Goal: Register for event/course

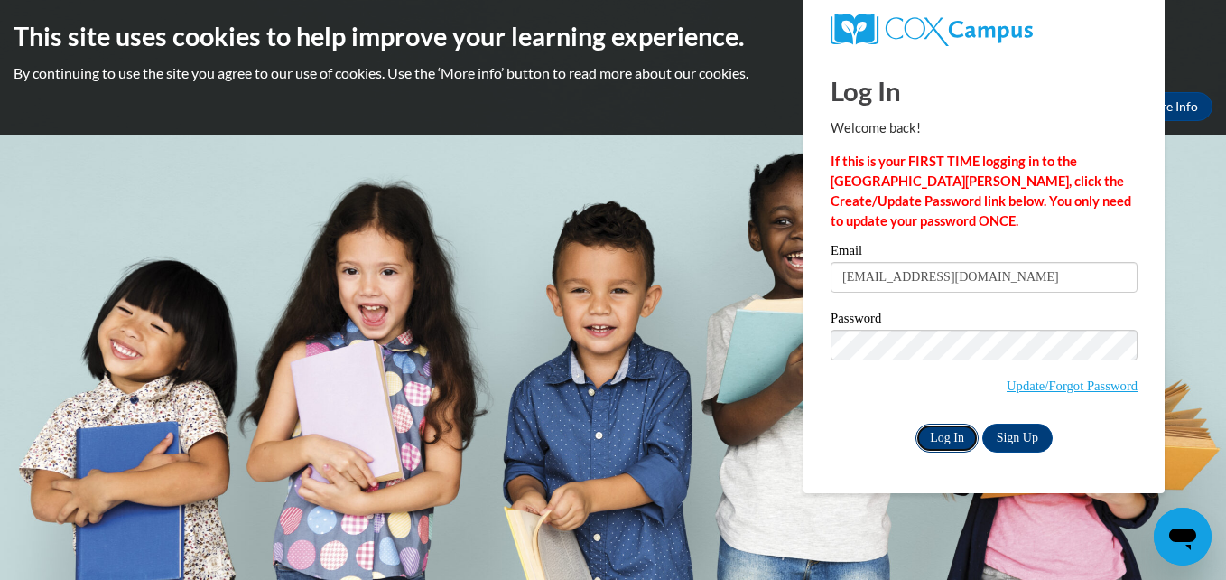
click at [951, 431] on input "Log In" at bounding box center [946, 437] width 63 height 29
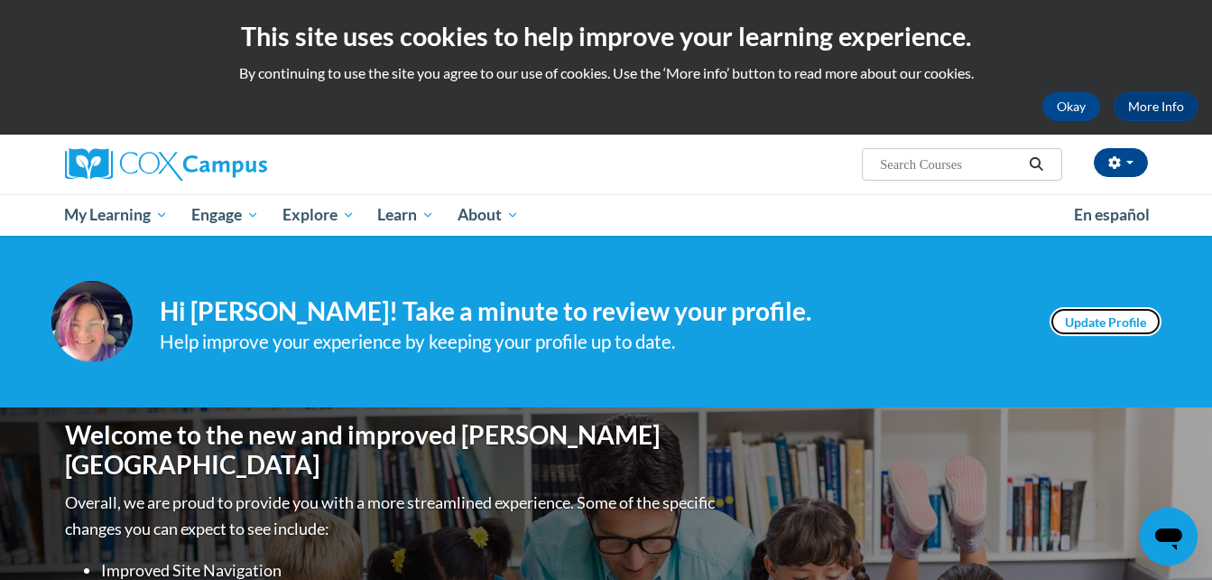
click at [1108, 312] on link "Update Profile" at bounding box center [1106, 321] width 112 height 29
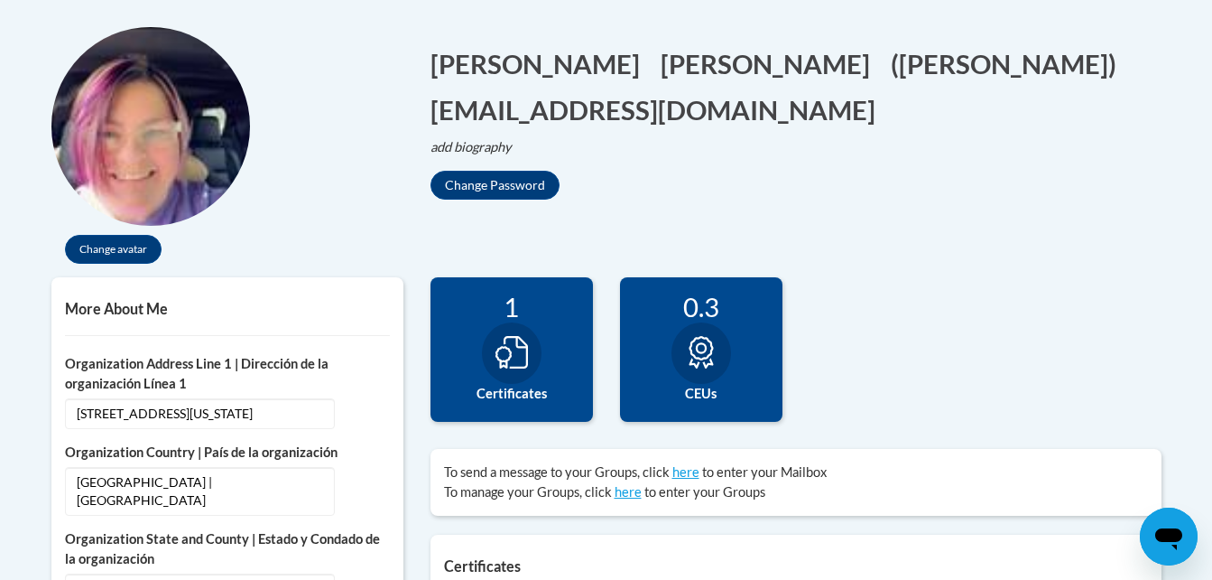
scroll to position [381, 0]
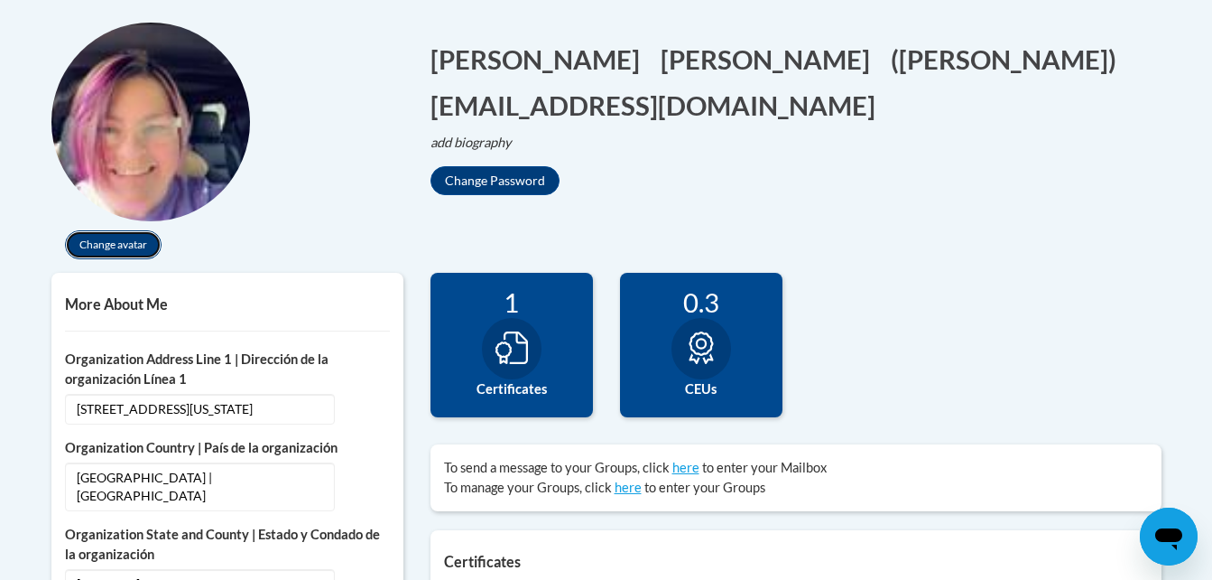
click at [121, 241] on button "Change avatar" at bounding box center [113, 244] width 97 height 29
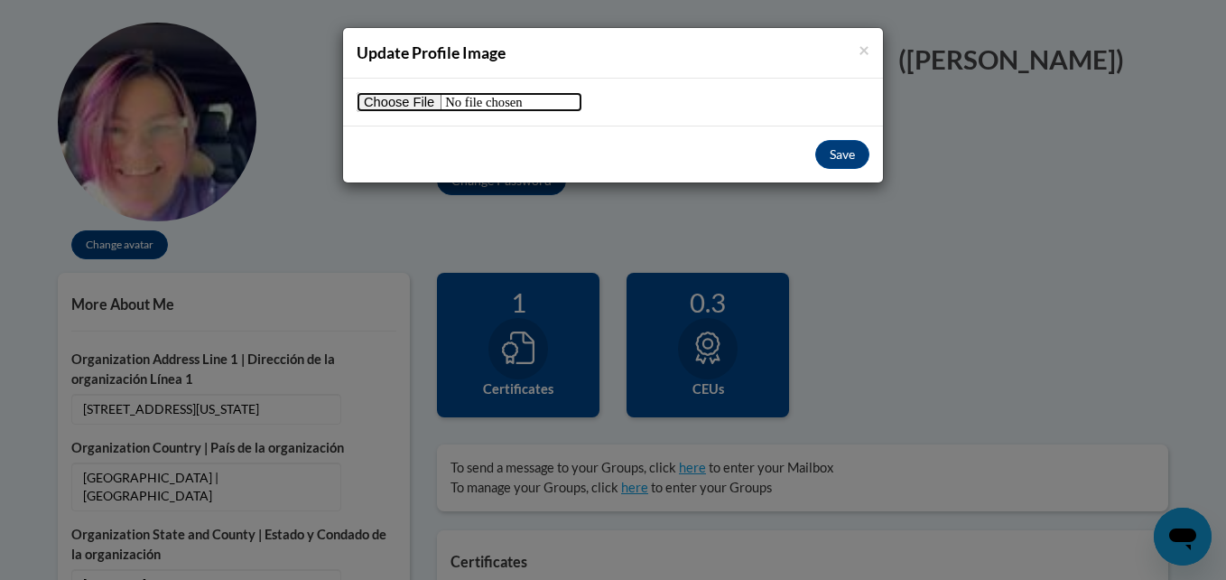
click at [413, 97] on input "file" at bounding box center [470, 102] width 226 height 20
type input "C:\fakepath\image.jpg"
click at [416, 94] on input "file" at bounding box center [470, 102] width 226 height 20
click at [414, 97] on input "file" at bounding box center [470, 102] width 226 height 20
click at [833, 158] on button "Save" at bounding box center [842, 154] width 54 height 29
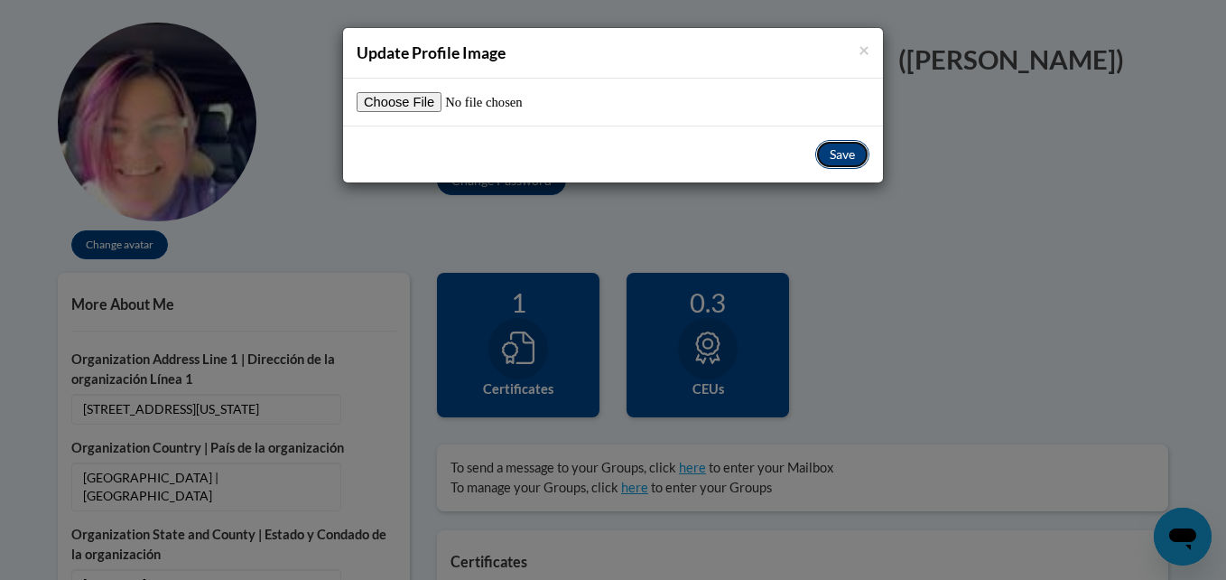
click at [838, 153] on button "Save" at bounding box center [842, 154] width 54 height 29
click at [859, 43] on span "×" at bounding box center [863, 49] width 11 height 23
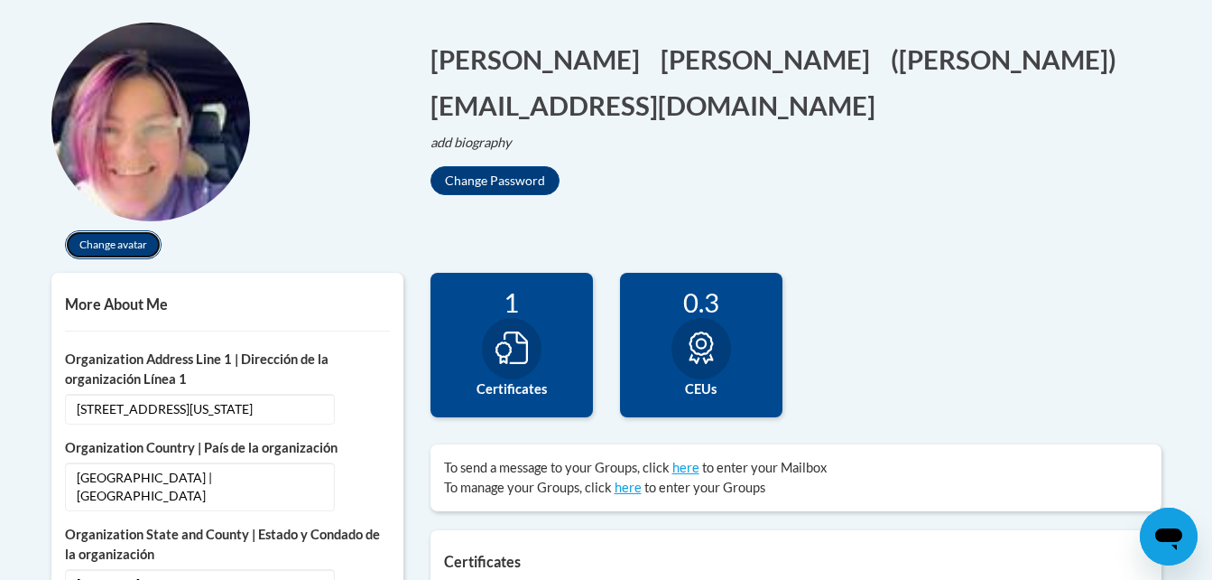
click at [109, 239] on button "Change avatar" at bounding box center [113, 244] width 97 height 29
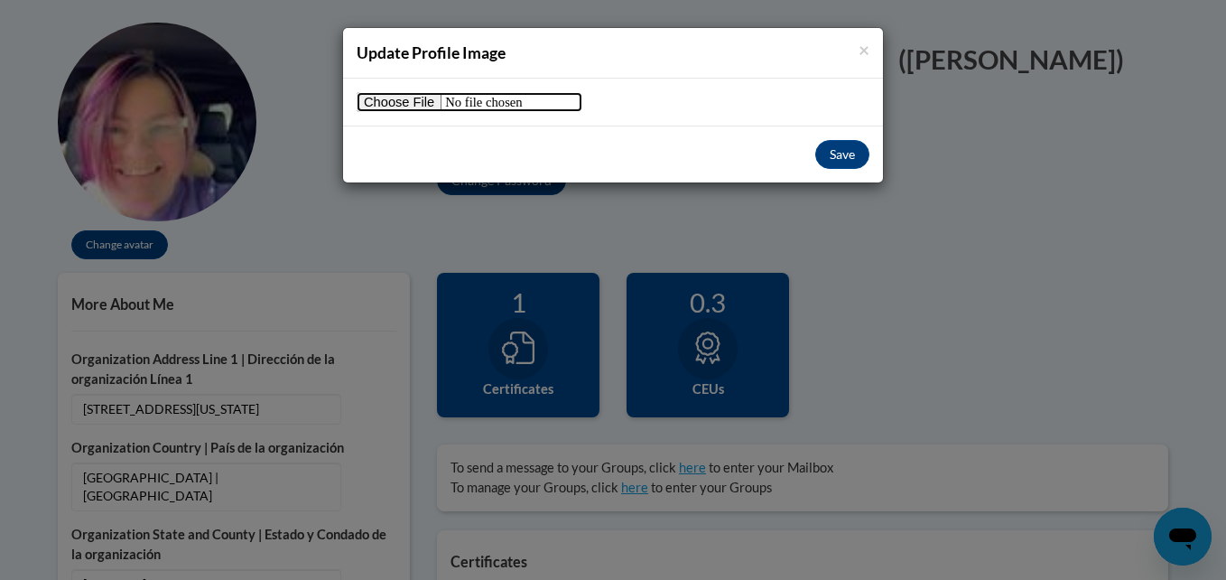
click at [395, 97] on input "file" at bounding box center [470, 102] width 226 height 20
type input "C:\fakepath\image.jpg"
click at [839, 151] on button "Save" at bounding box center [842, 154] width 54 height 29
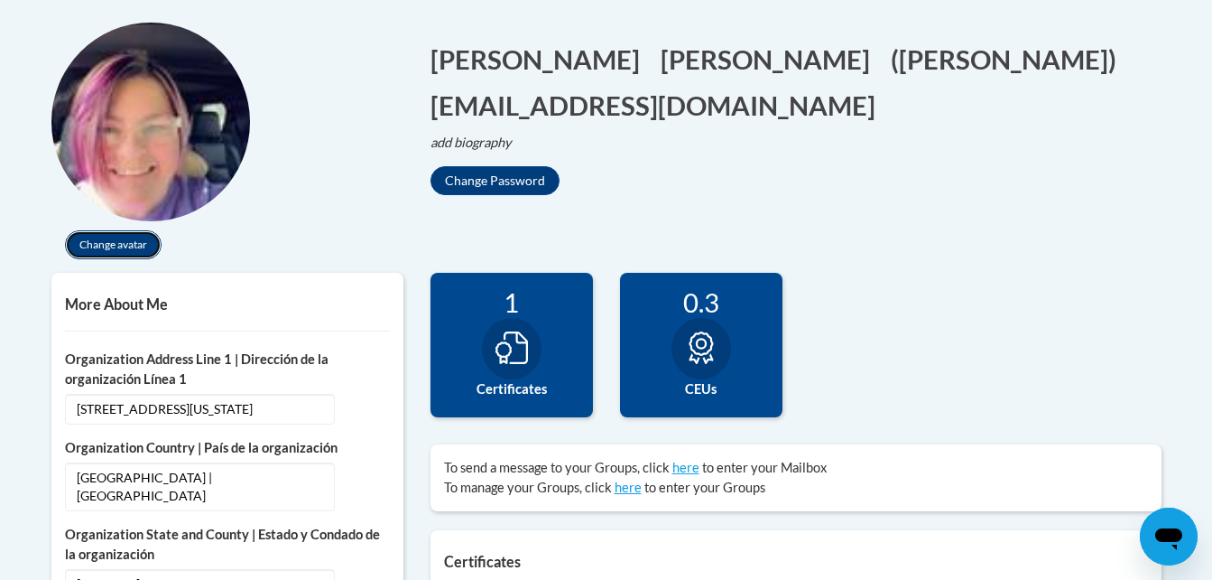
click at [130, 252] on button "Change avatar" at bounding box center [113, 244] width 97 height 29
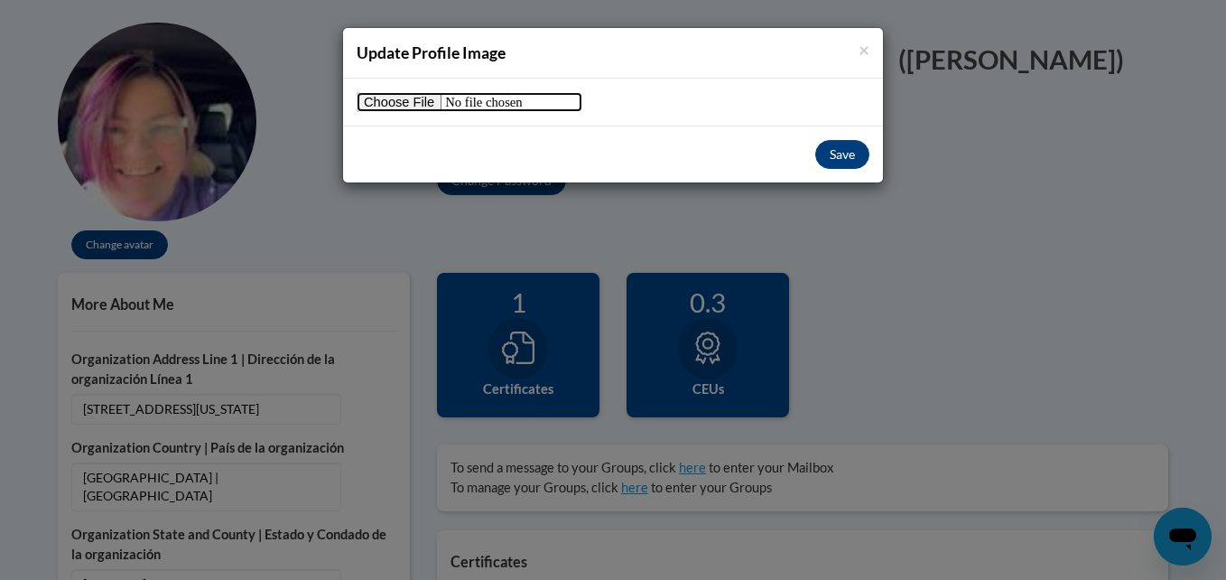
click at [403, 104] on input "file" at bounding box center [470, 102] width 226 height 20
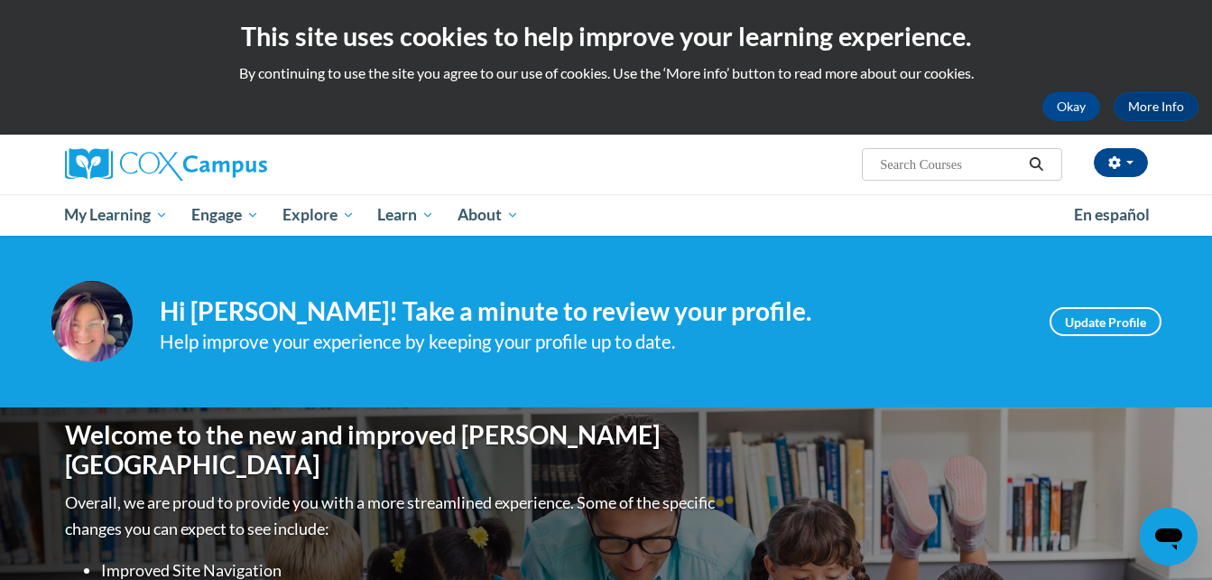
click at [107, 330] on img at bounding box center [91, 321] width 81 height 81
click at [1125, 321] on link "Update Profile" at bounding box center [1106, 321] width 112 height 29
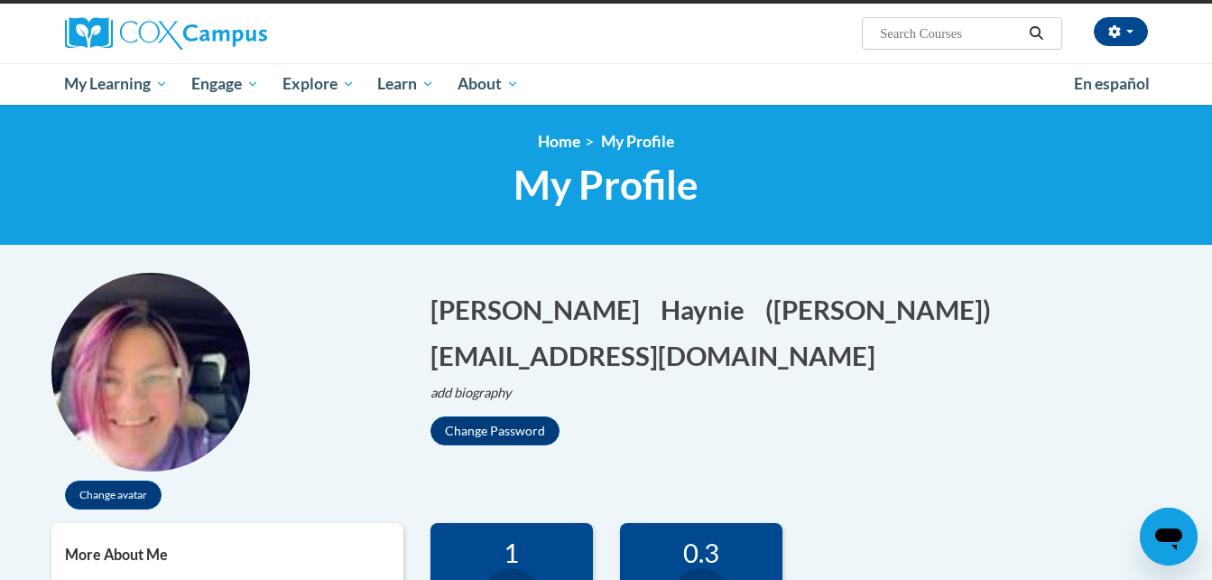
scroll to position [184, 0]
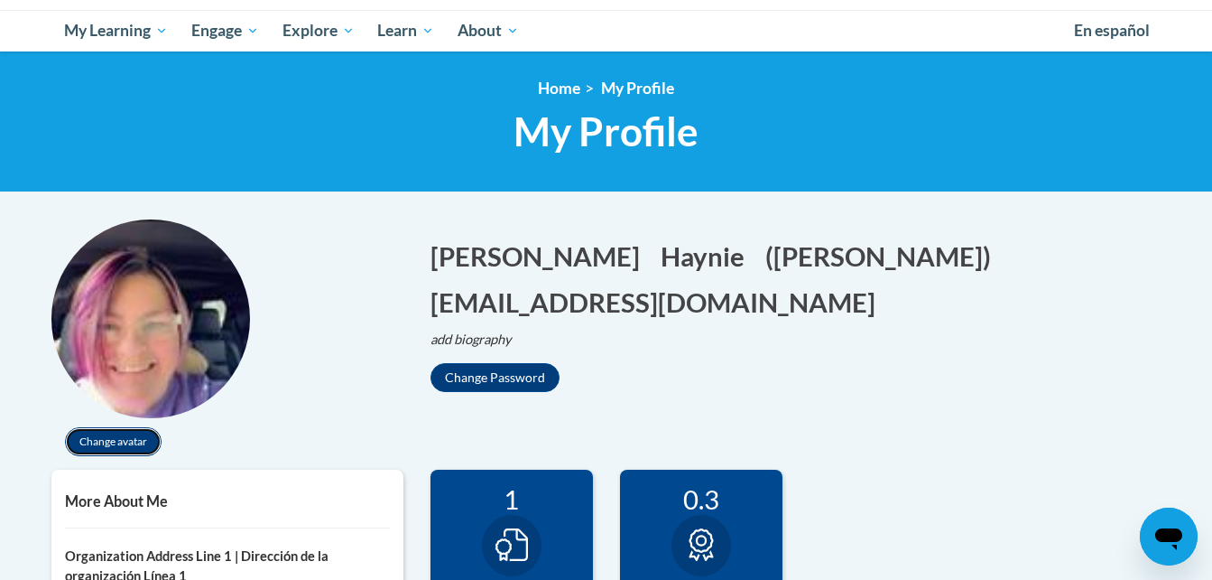
click at [128, 440] on button "Change avatar" at bounding box center [113, 441] width 97 height 29
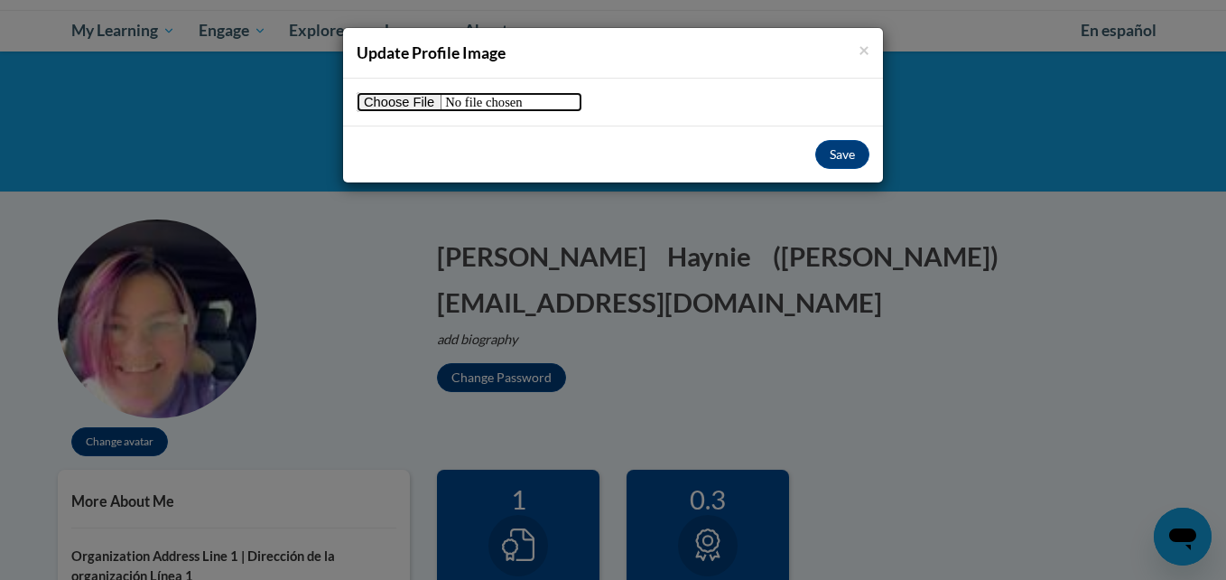
click at [413, 104] on input "file" at bounding box center [470, 102] width 226 height 20
type input "C:\fakepath\IMG_0556.png"
click at [843, 153] on button "Save" at bounding box center [842, 154] width 54 height 29
click at [865, 48] on span "×" at bounding box center [863, 49] width 11 height 23
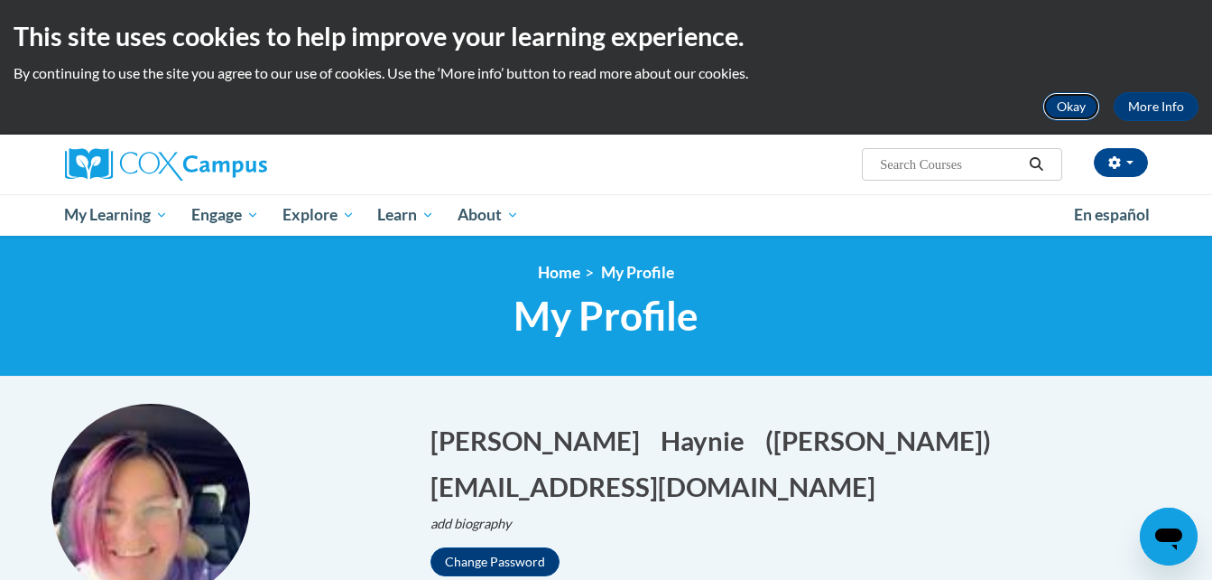
click at [1071, 100] on button "Okay" at bounding box center [1072, 106] width 58 height 29
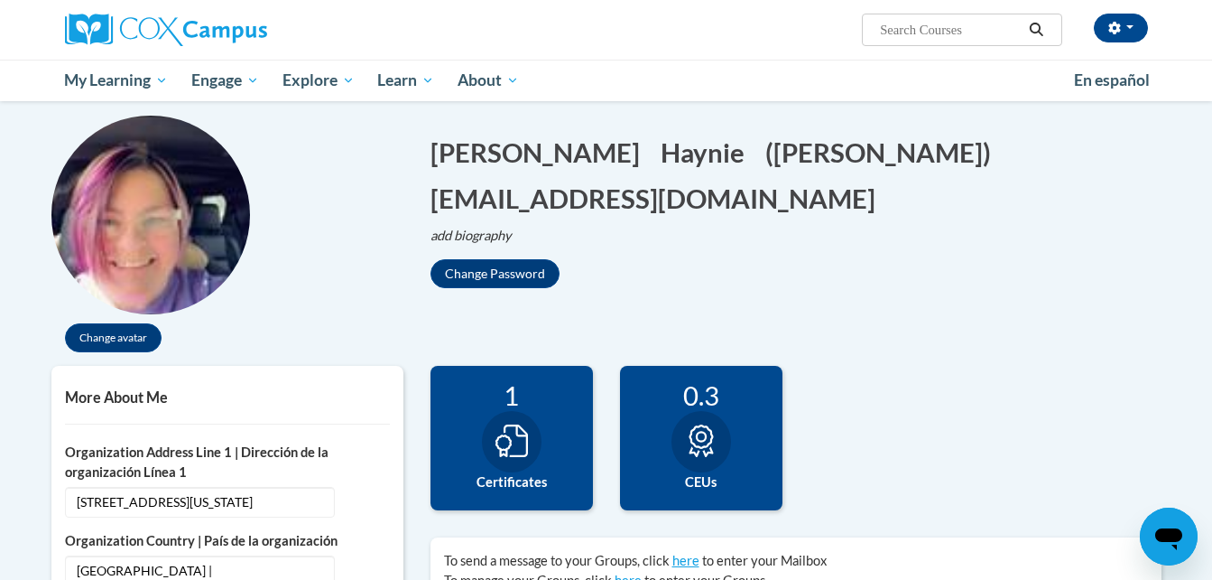
scroll to position [171, 0]
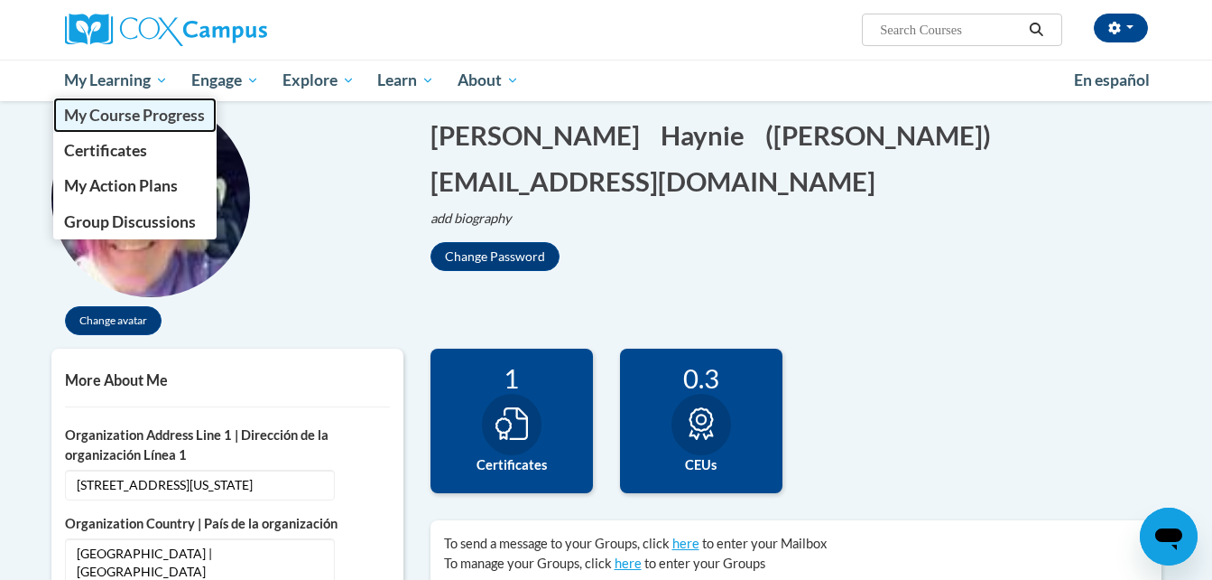
click at [111, 107] on span "My Course Progress" at bounding box center [134, 115] width 141 height 19
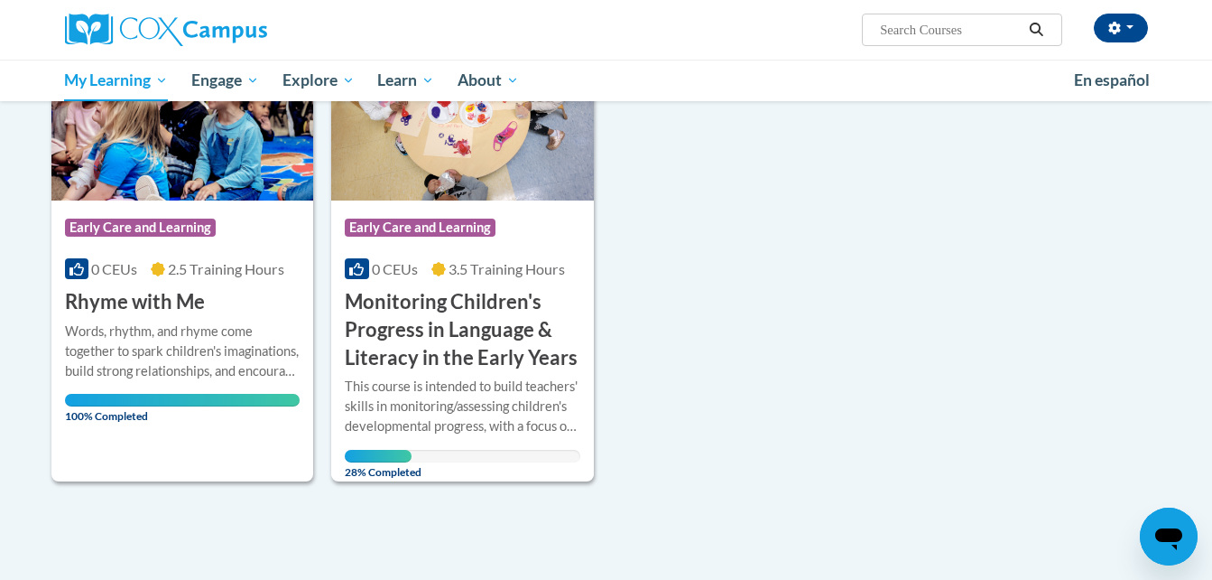
scroll to position [322, 0]
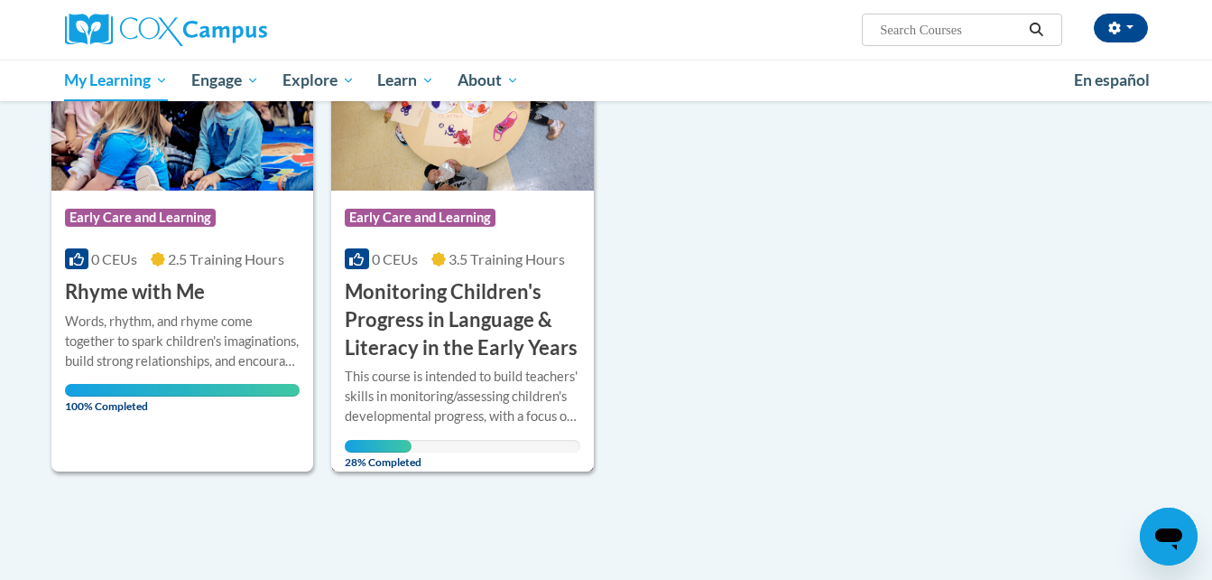
click at [487, 318] on h3 "Monitoring Children's Progress in Language & Literacy in the Early Years" at bounding box center [463, 319] width 236 height 83
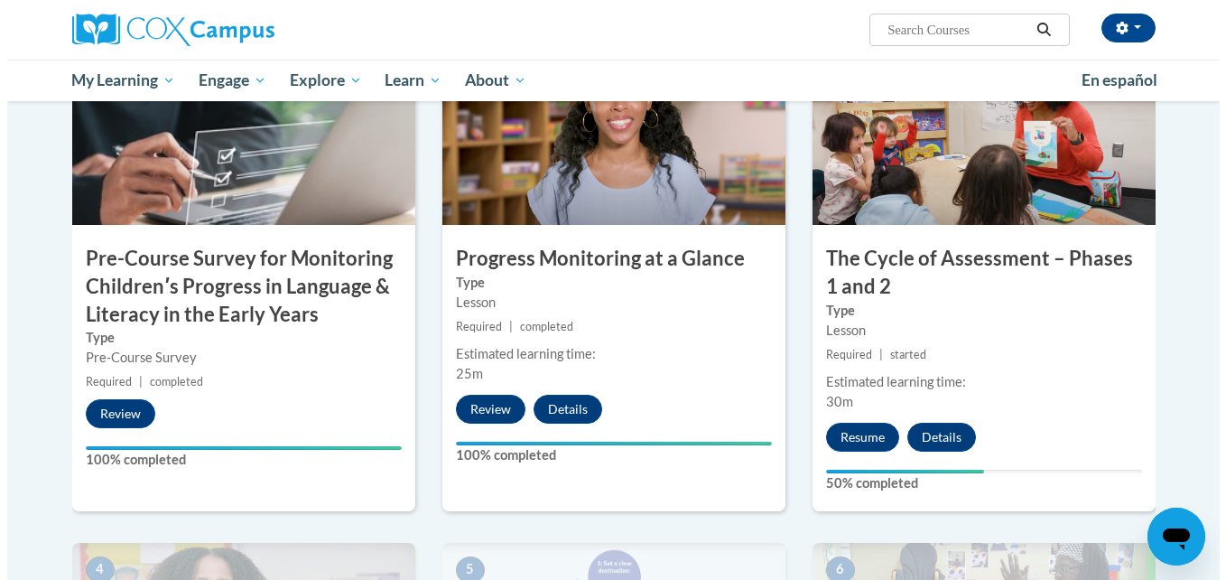
scroll to position [453, 0]
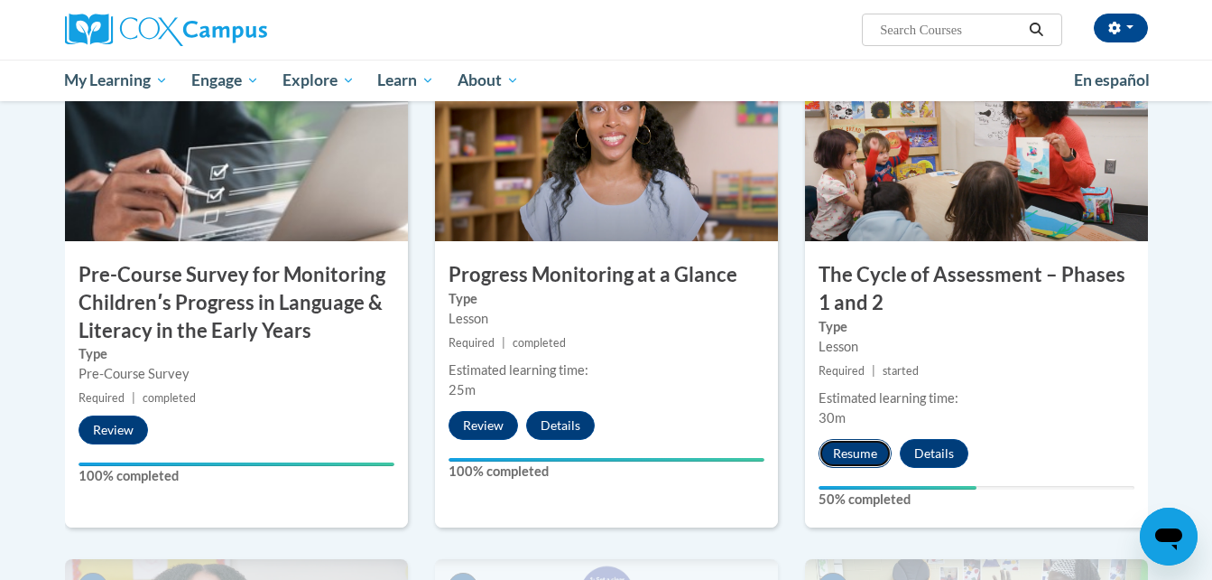
click at [855, 459] on button "Resume" at bounding box center [855, 453] width 73 height 29
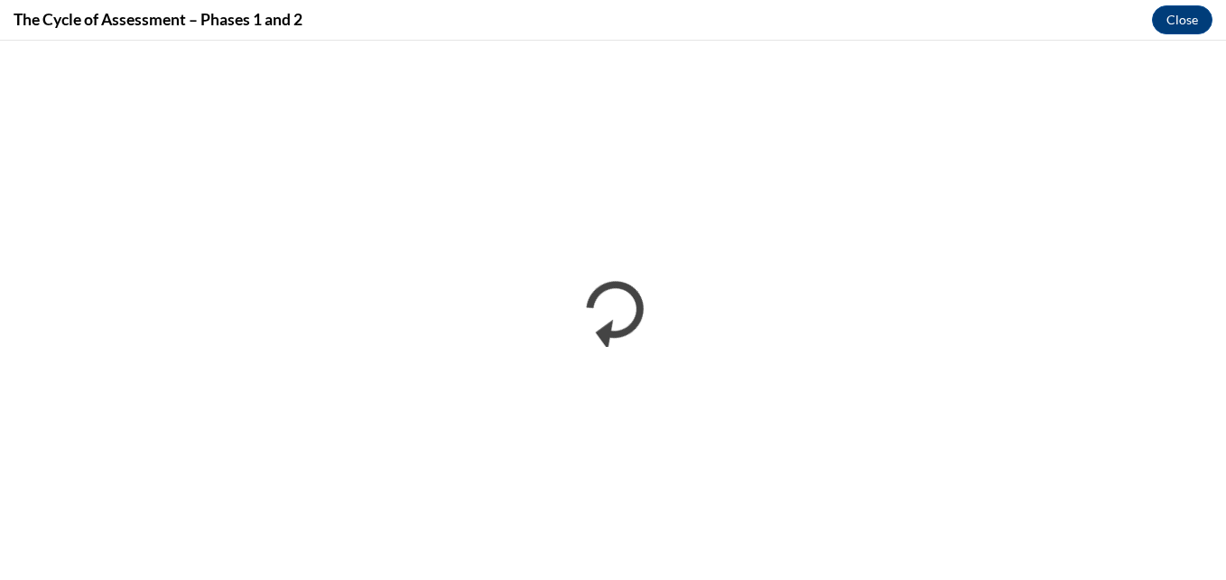
scroll to position [0, 0]
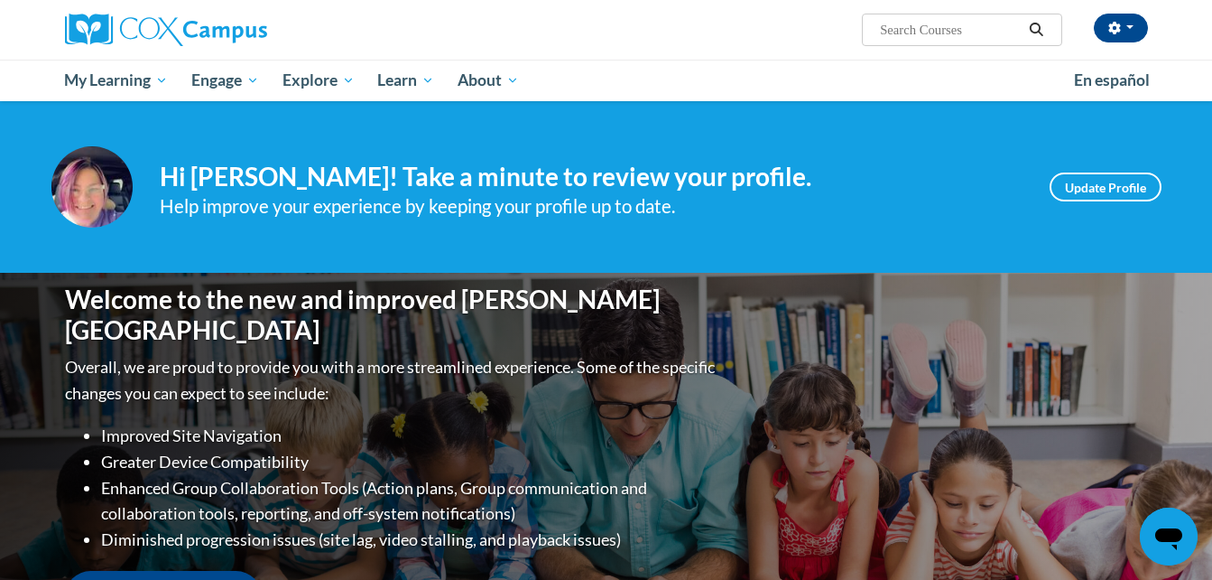
click at [907, 27] on input "Search..." at bounding box center [950, 30] width 144 height 22
type input "SUPPORTING DUAL LANGUAGE"
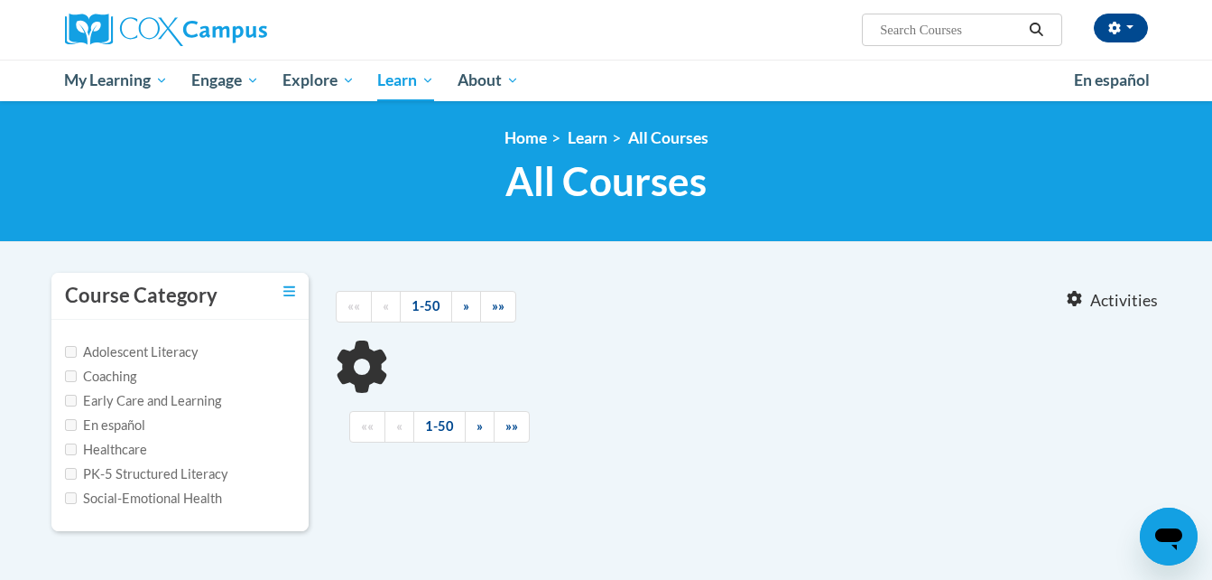
type input "SUPPORTING DUAL LANGUAGE"
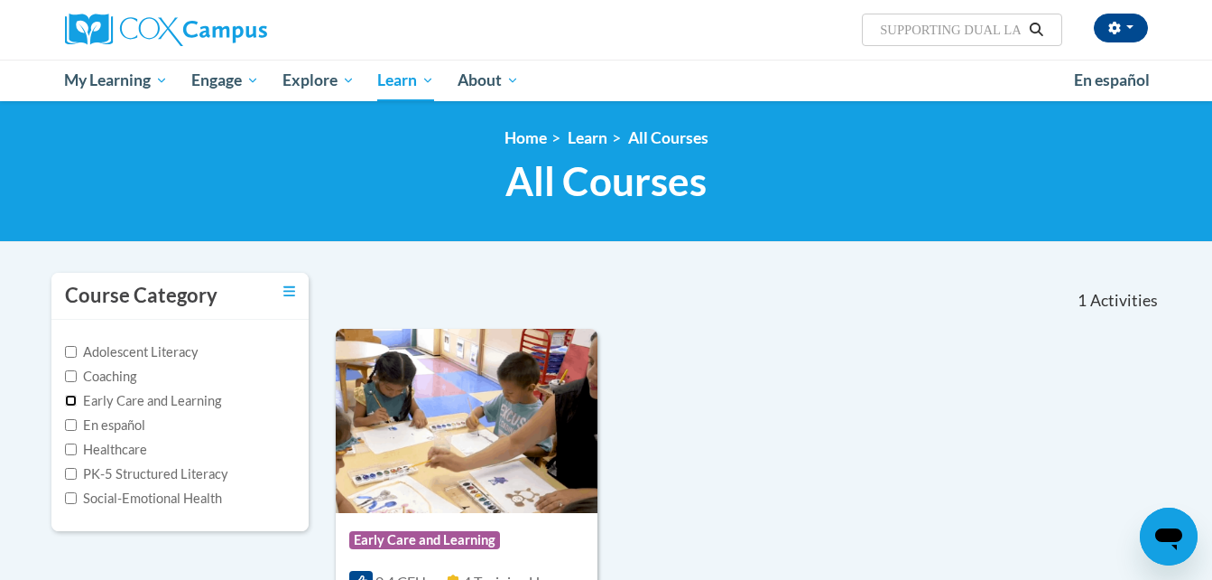
click at [68, 397] on input "Early Care and Learning" at bounding box center [71, 400] width 12 height 12
checkbox input "true"
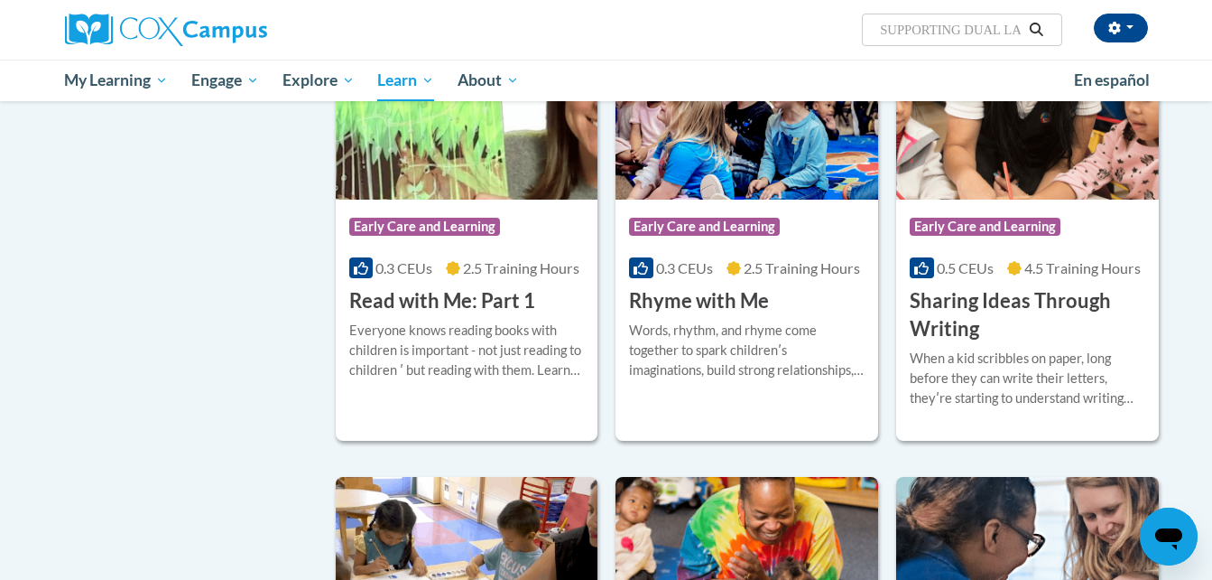
scroll to position [1813, 0]
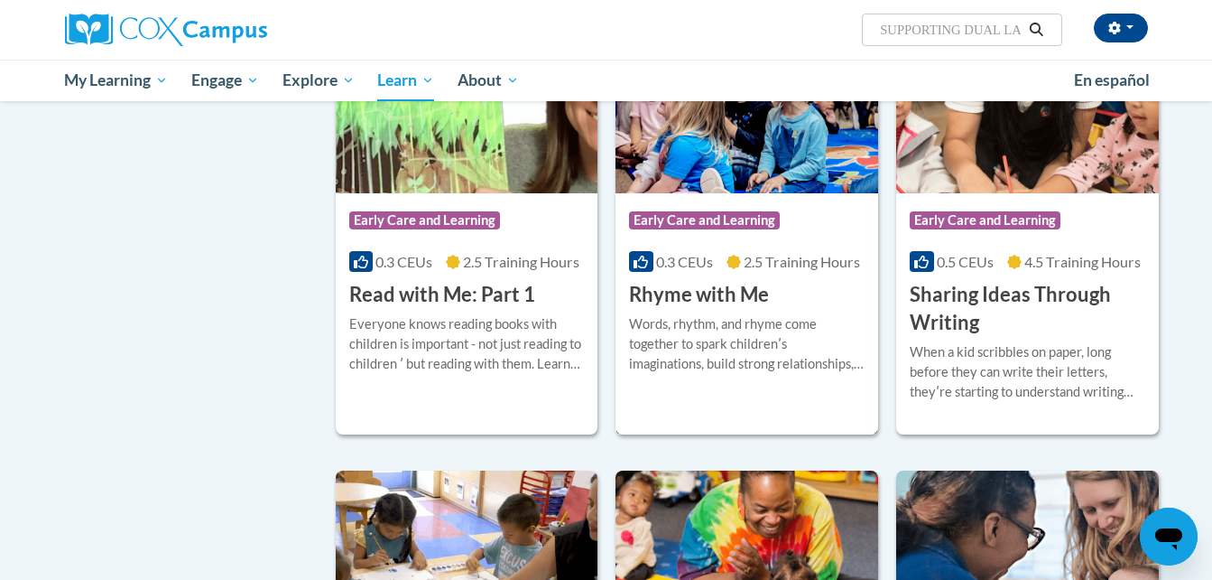
click at [702, 309] on h3 "Rhyme with Me" at bounding box center [699, 295] width 140 height 28
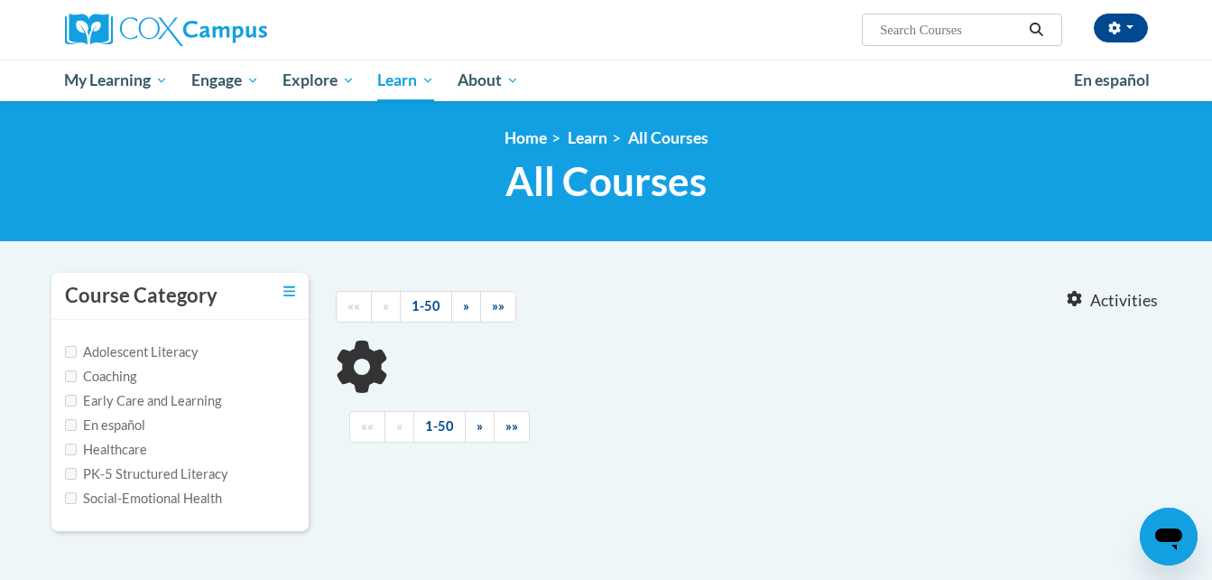
type input "READ WITH ME"
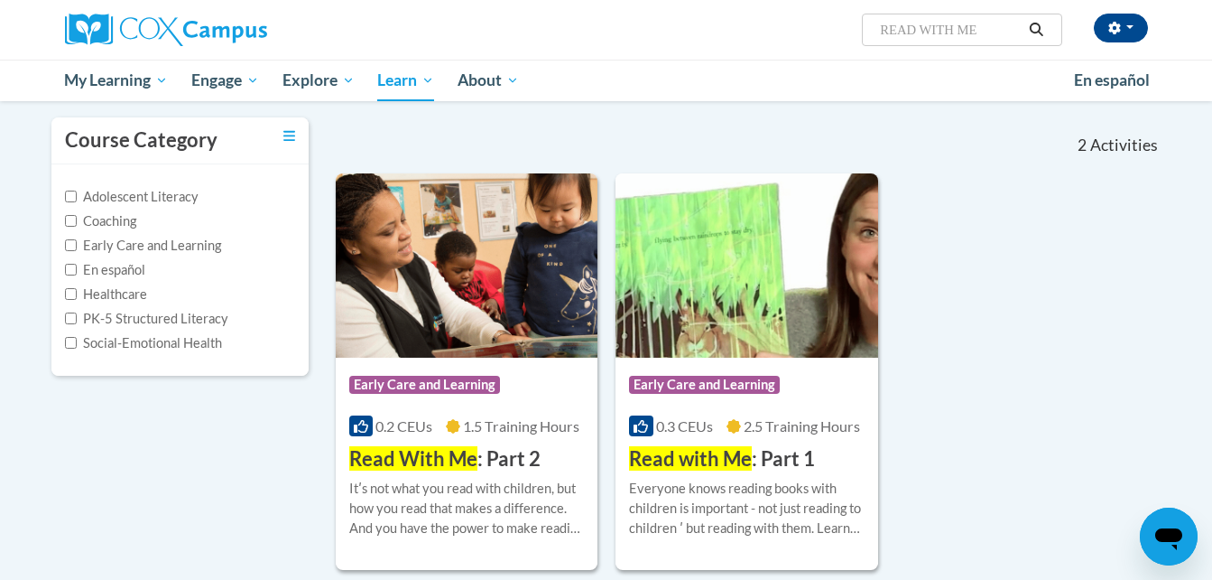
scroll to position [194, 0]
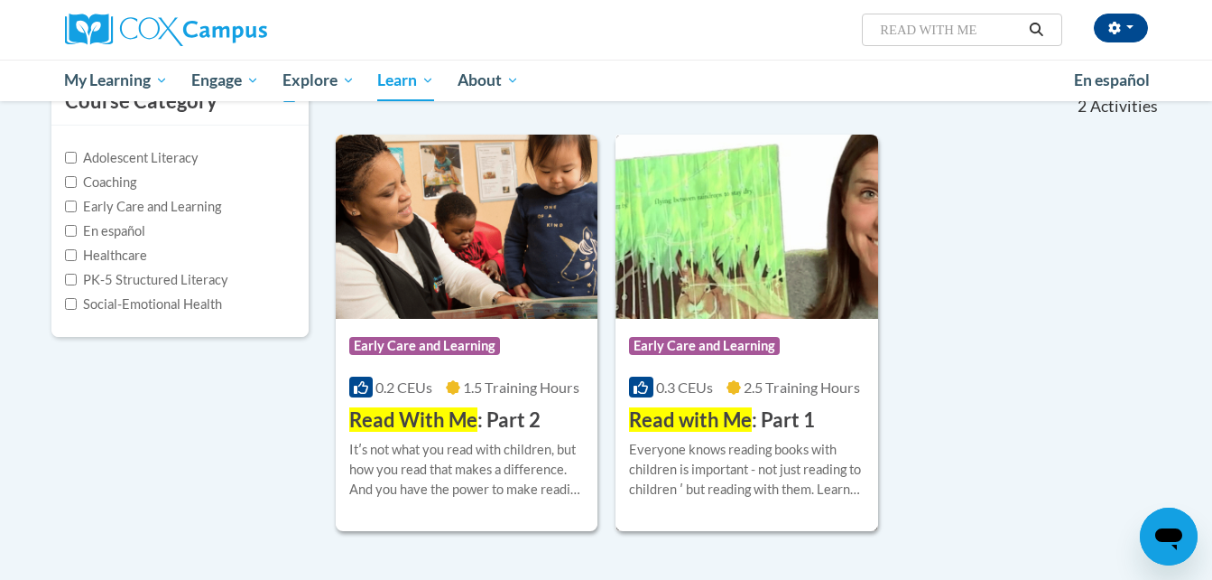
click at [760, 408] on h3 "Read with Me : Part 1" at bounding box center [722, 420] width 186 height 28
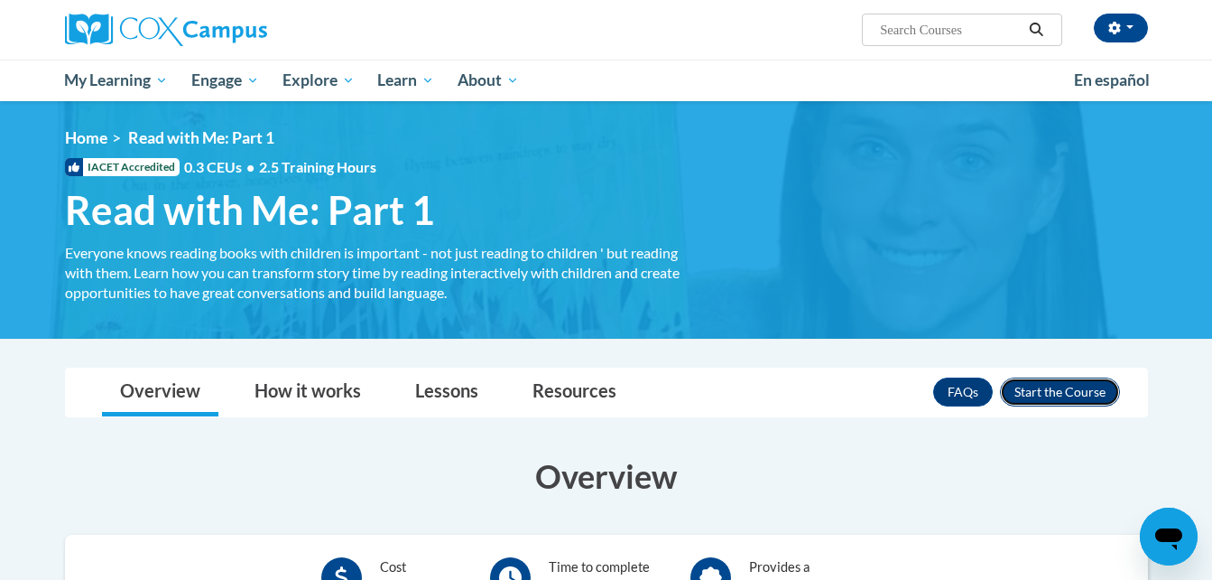
click at [1040, 394] on button "Enroll" at bounding box center [1060, 391] width 120 height 29
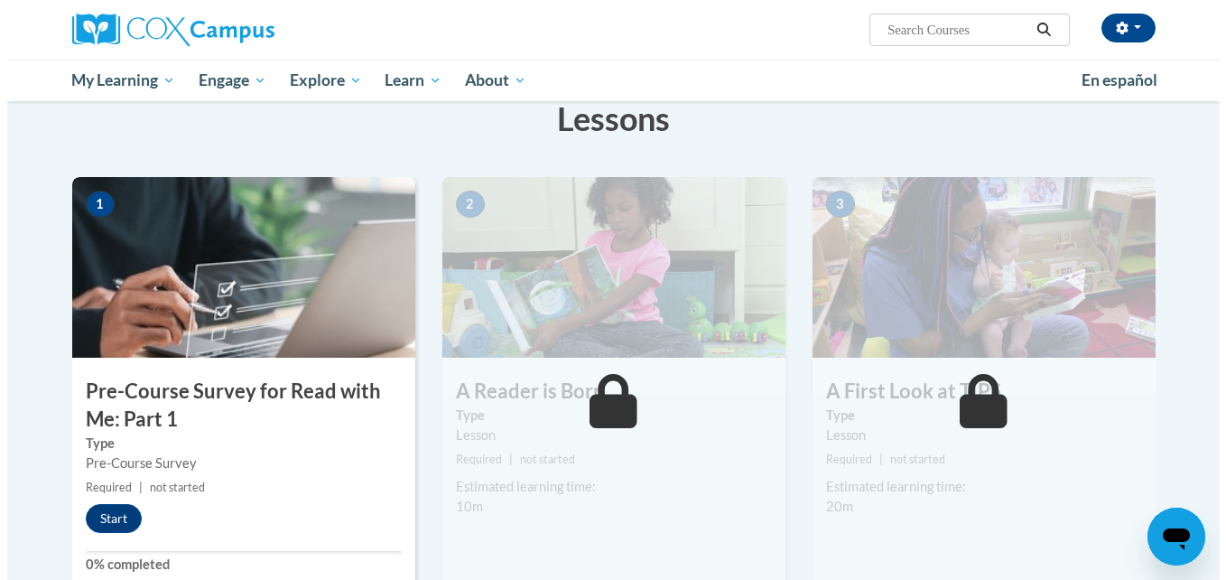
scroll to position [324, 0]
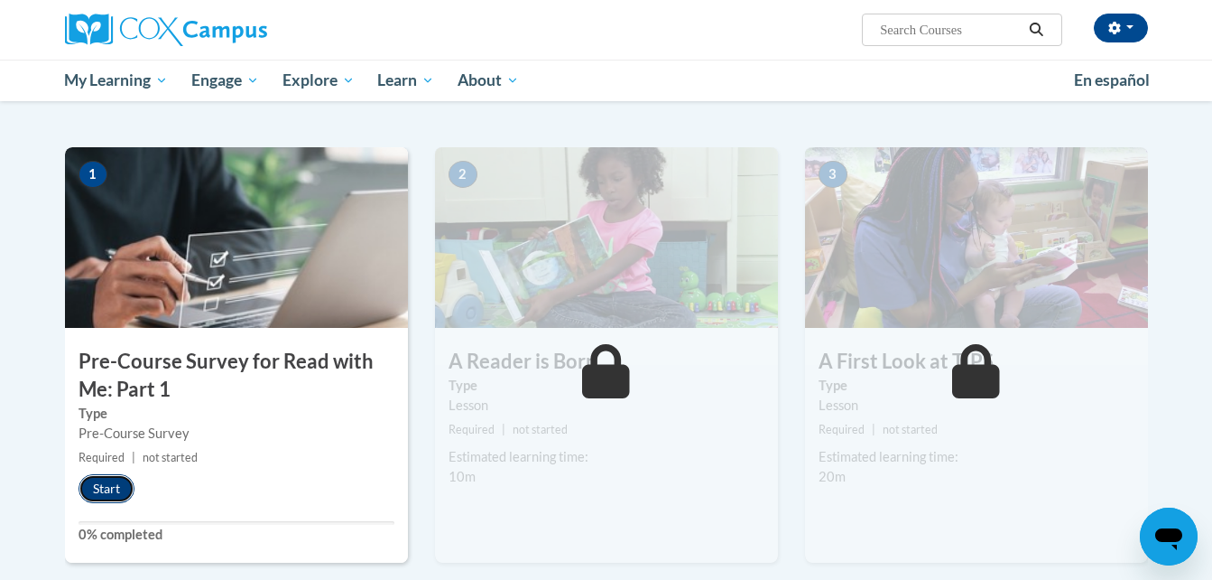
click at [113, 490] on button "Start" at bounding box center [107, 488] width 56 height 29
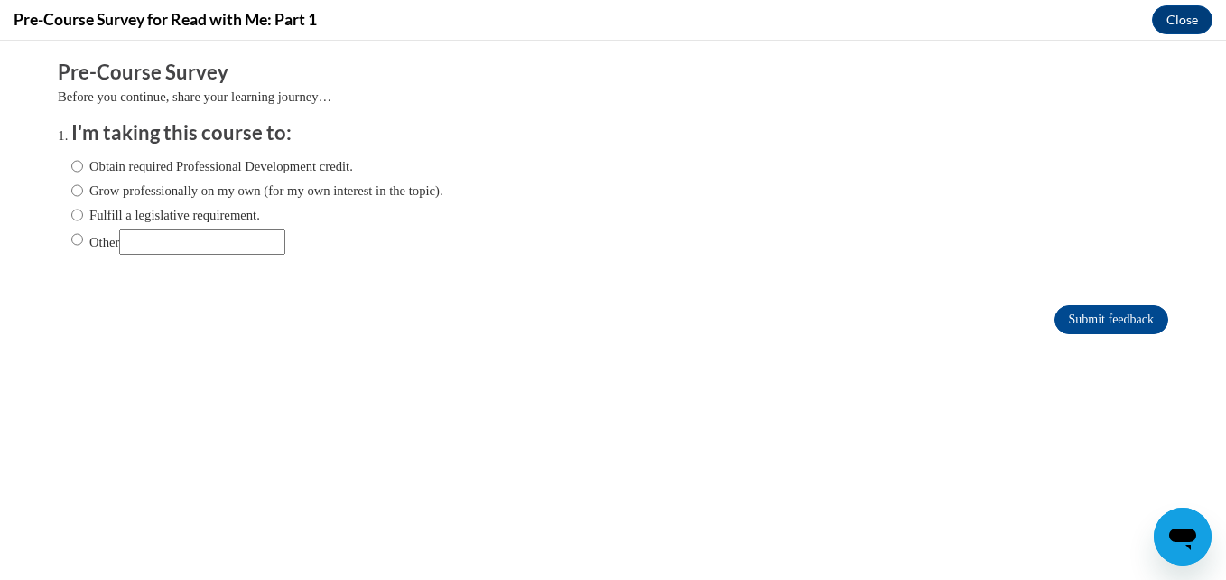
scroll to position [0, 0]
click at [71, 164] on input "Obtain required Professional Development credit." at bounding box center [77, 166] width 12 height 20
radio input "true"
click at [58, 237] on ol "I'm taking this course to: Obtain required Professional Development credit. Gro…" at bounding box center [613, 200] width 1110 height 163
click at [71, 236] on input "Other" at bounding box center [77, 239] width 12 height 20
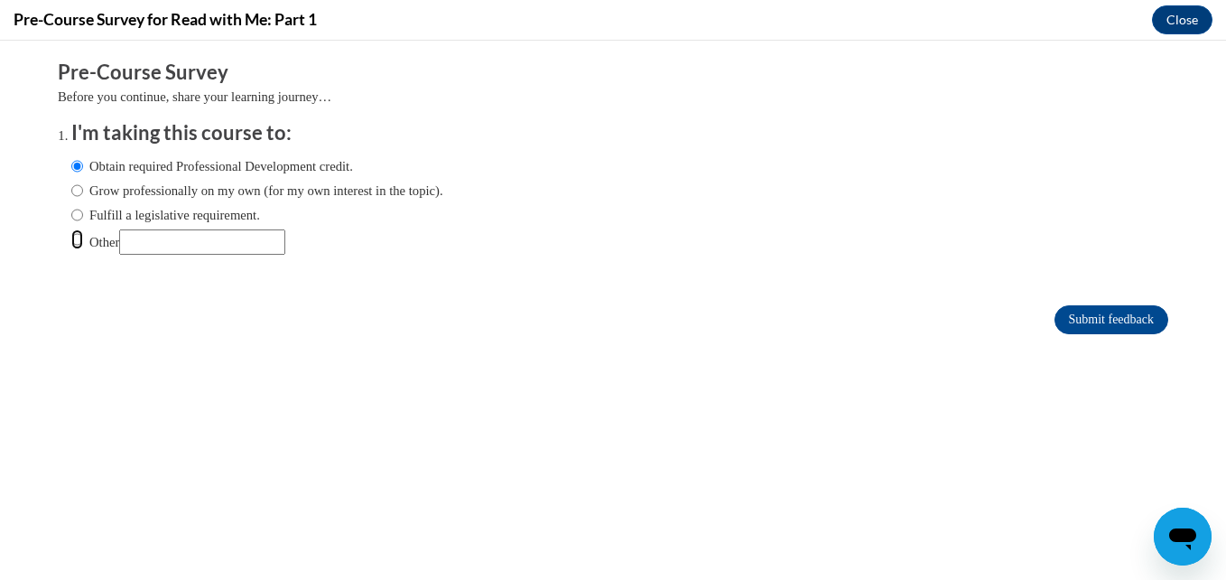
radio input "true"
click at [71, 167] on input "Obtain required Professional Development credit." at bounding box center [77, 166] width 12 height 20
radio input "true"
click at [1095, 313] on input "Submit feedback" at bounding box center [1111, 319] width 114 height 29
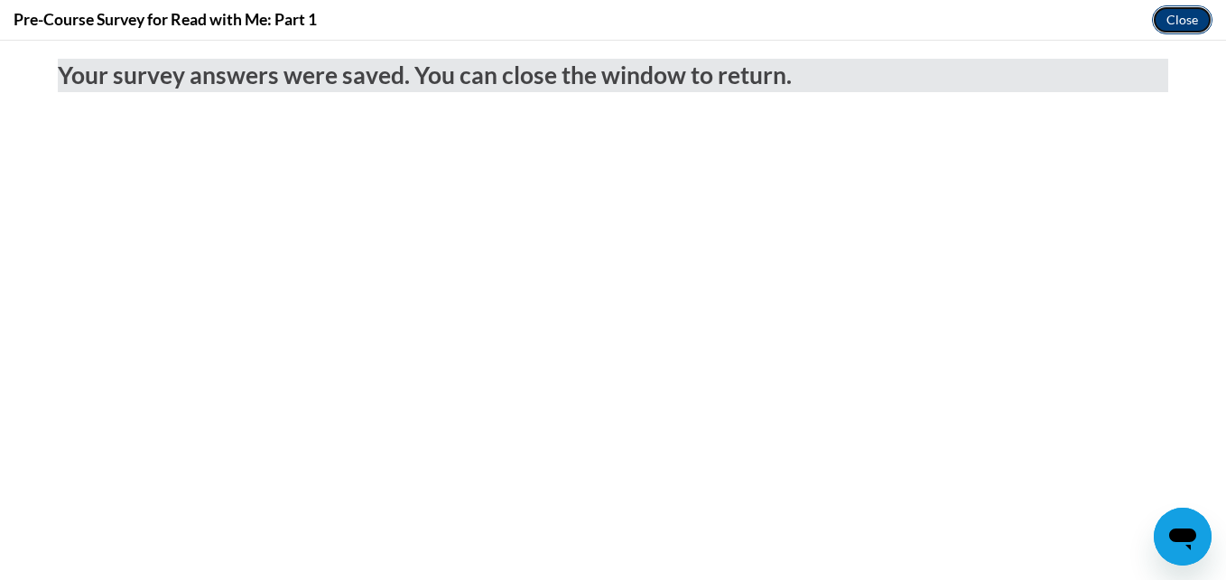
click at [1184, 21] on button "Close" at bounding box center [1182, 19] width 60 height 29
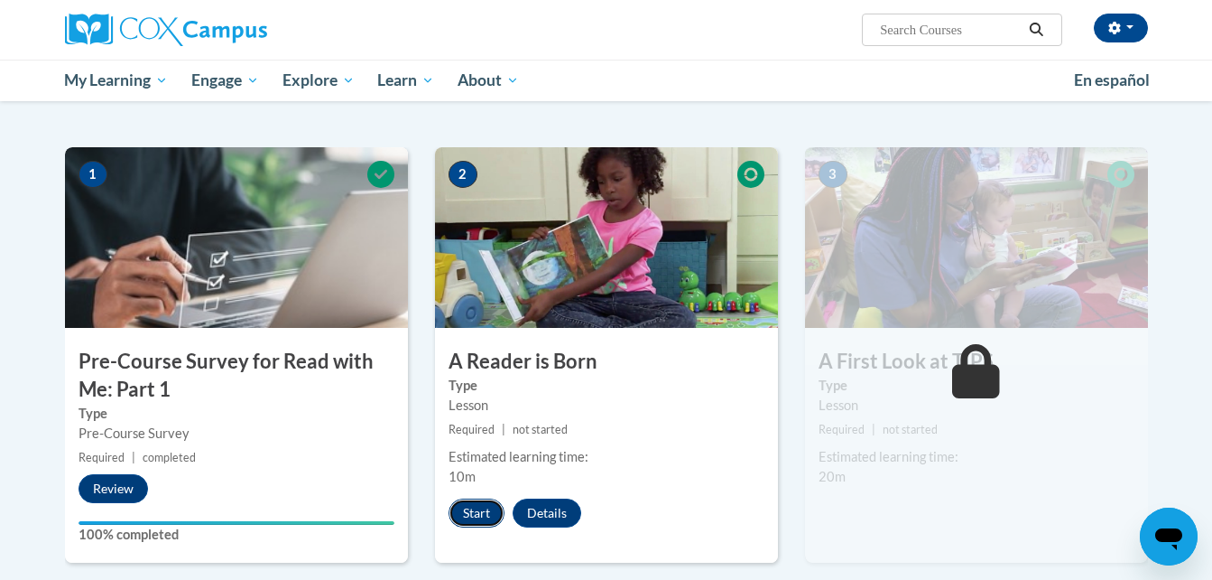
click at [489, 509] on button "Start" at bounding box center [477, 512] width 56 height 29
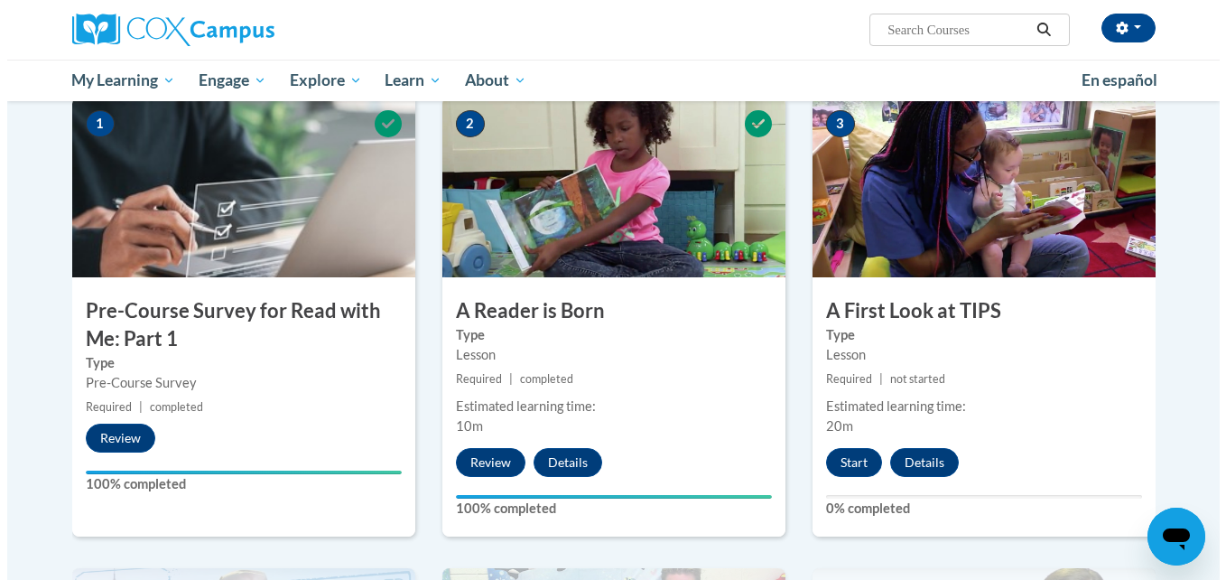
scroll to position [379, 0]
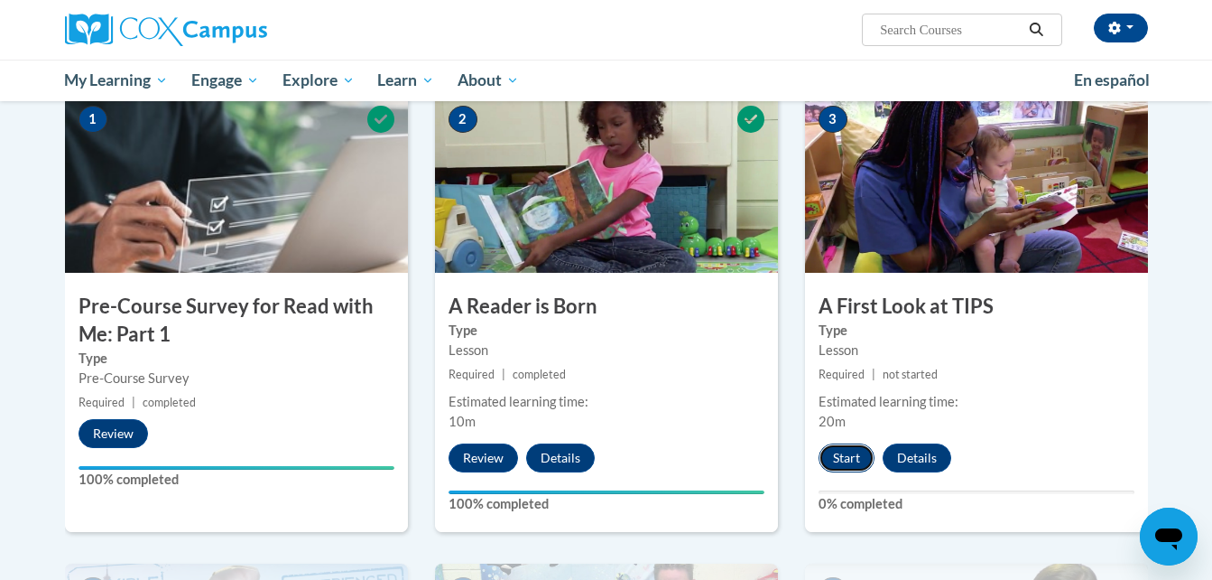
click at [847, 451] on button "Start" at bounding box center [847, 457] width 56 height 29
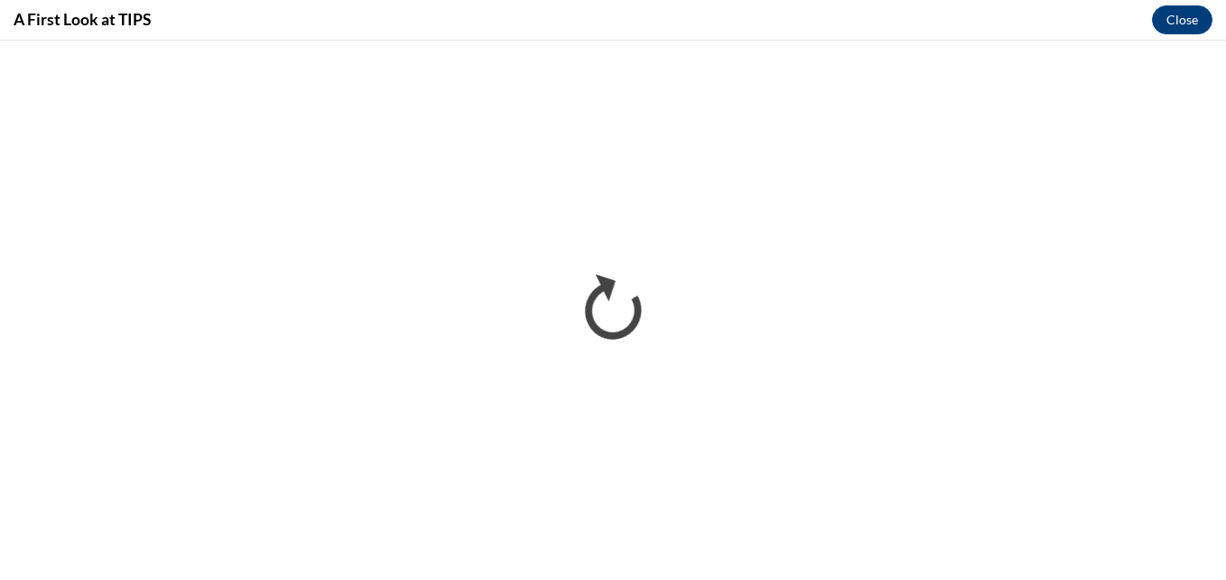
scroll to position [0, 0]
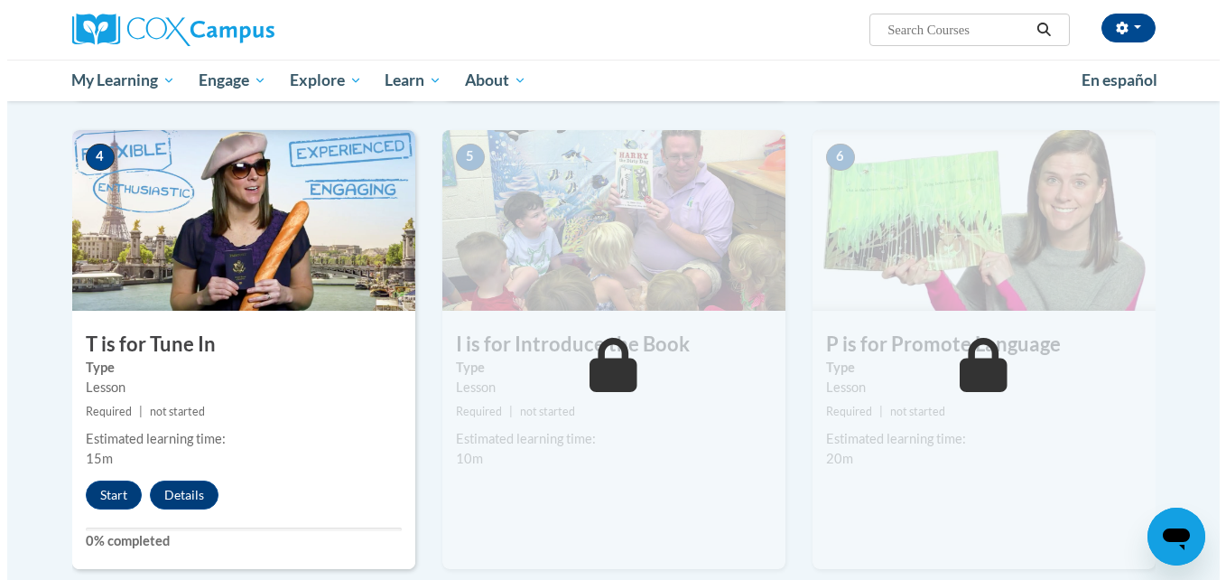
scroll to position [861, 0]
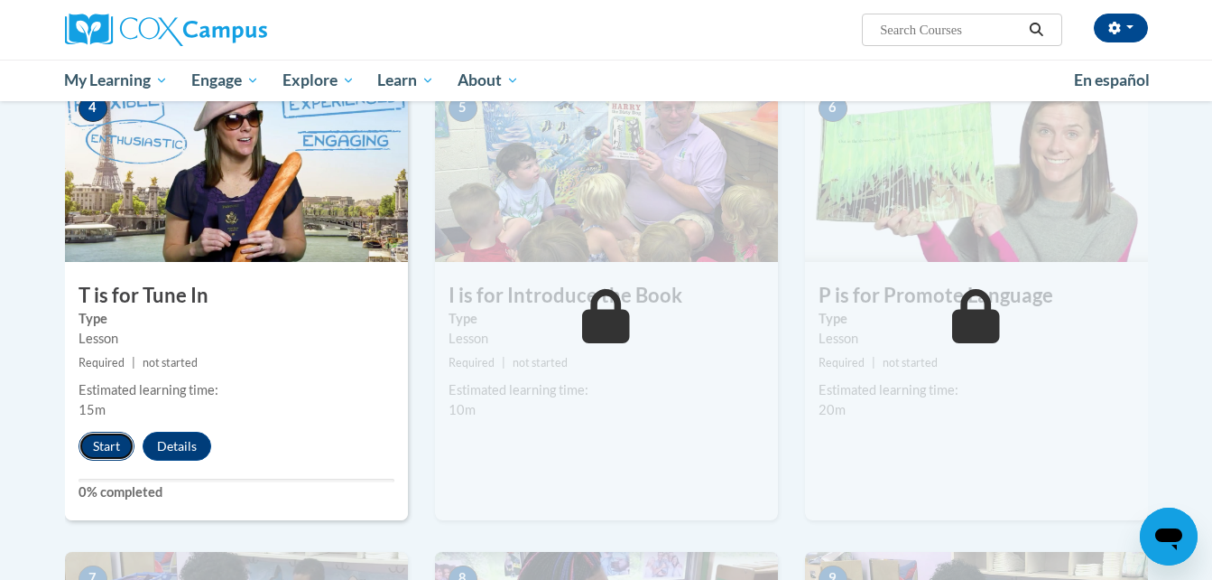
click at [95, 439] on button "Start" at bounding box center [107, 445] width 56 height 29
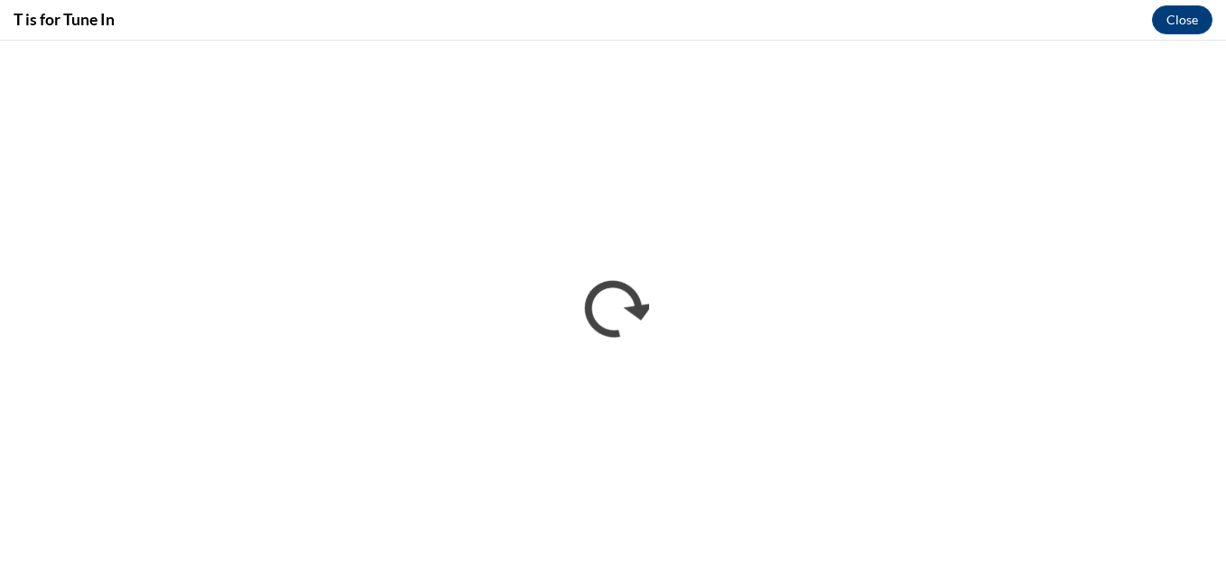
scroll to position [0, 0]
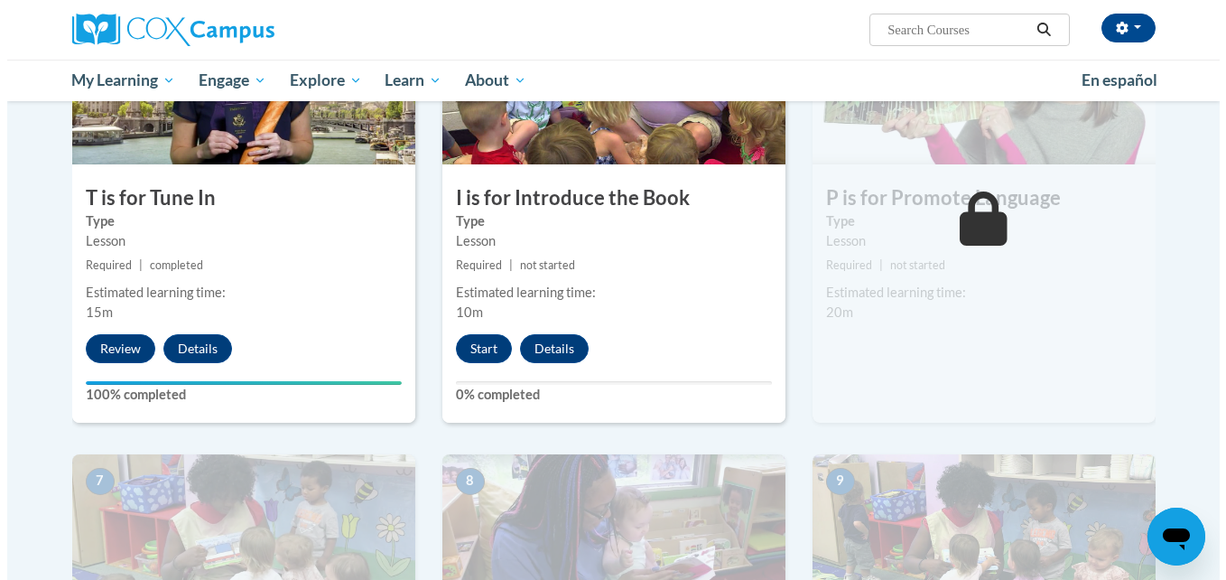
scroll to position [946, 0]
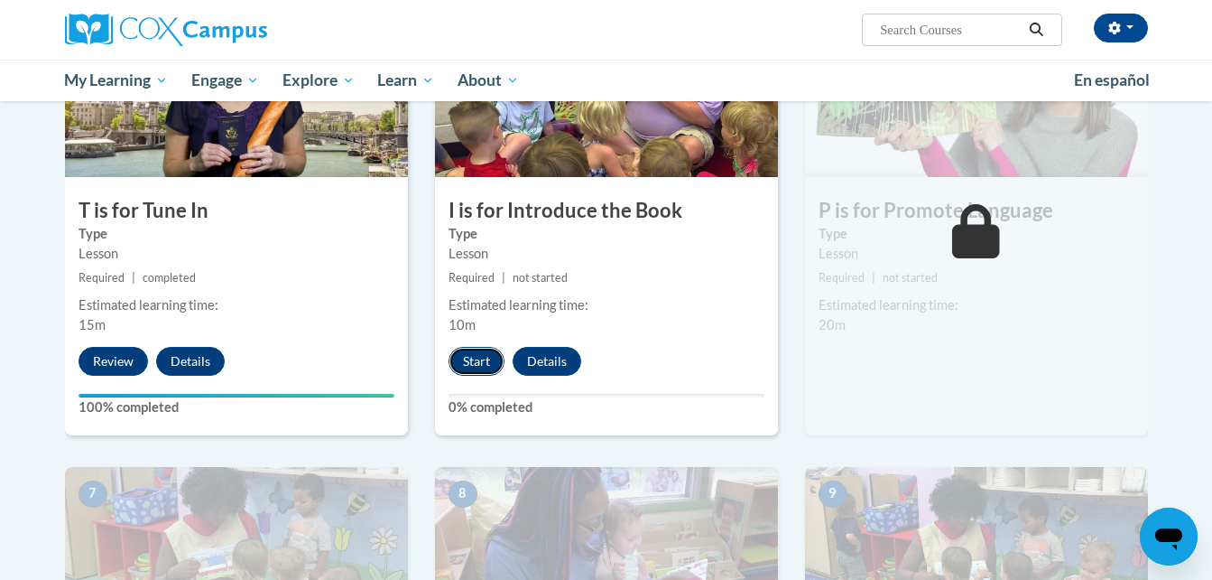
click at [469, 357] on button "Start" at bounding box center [477, 361] width 56 height 29
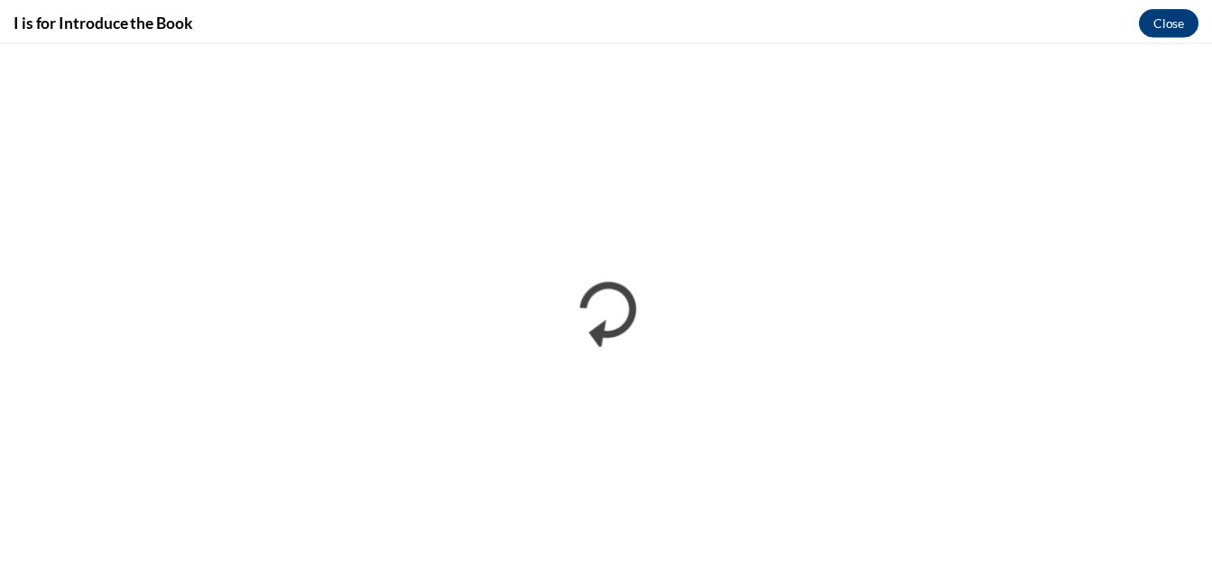
scroll to position [0, 0]
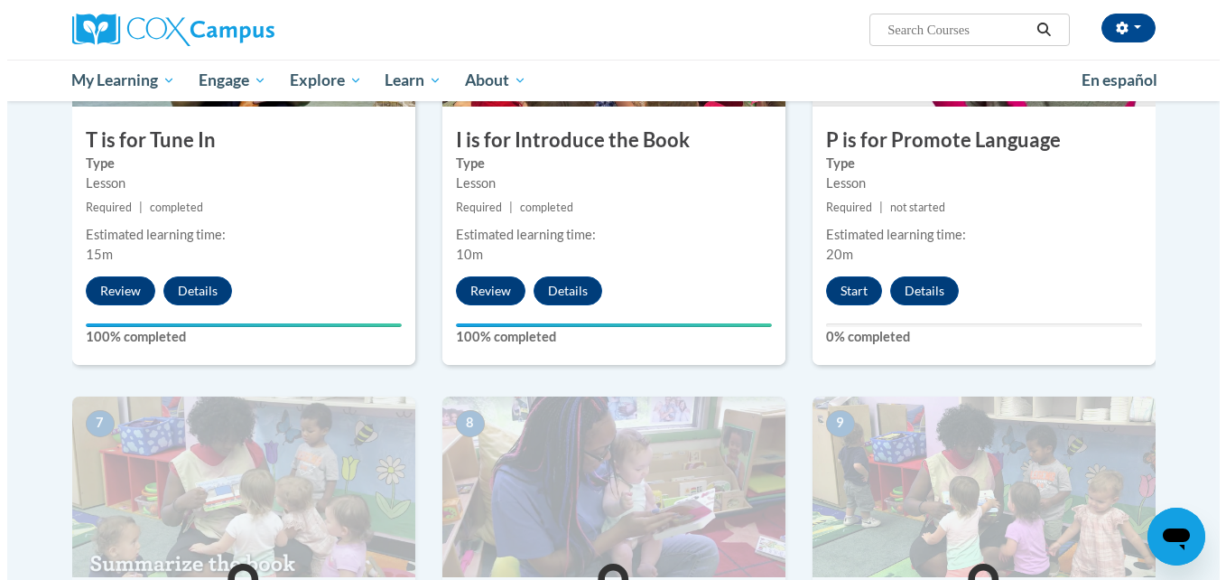
scroll to position [981, 0]
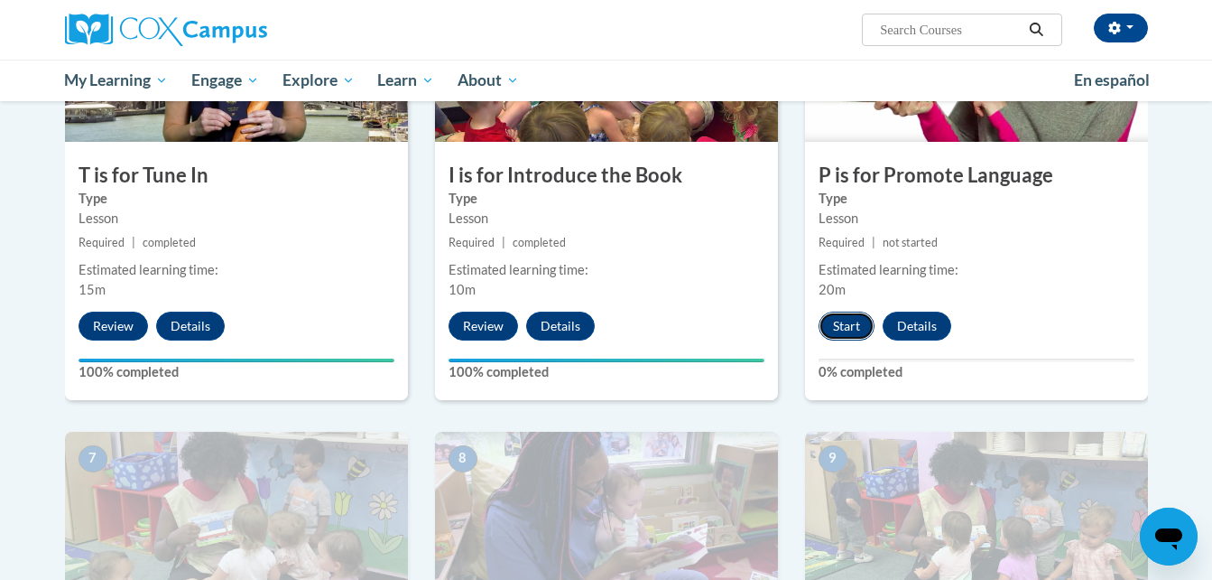
click at [843, 325] on button "Start" at bounding box center [847, 325] width 56 height 29
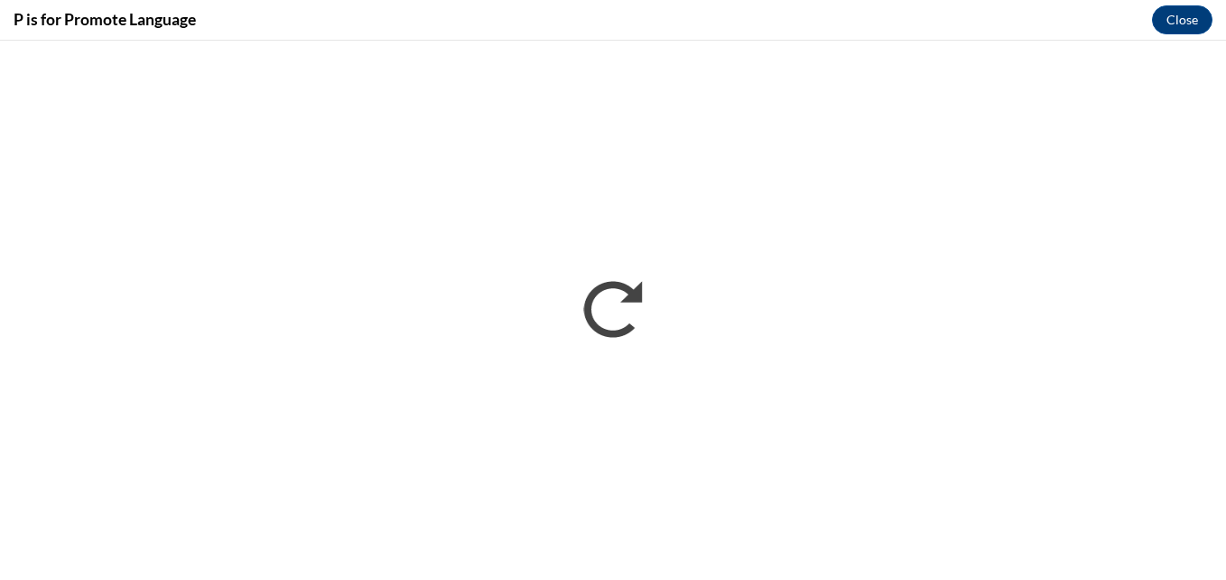
scroll to position [0, 0]
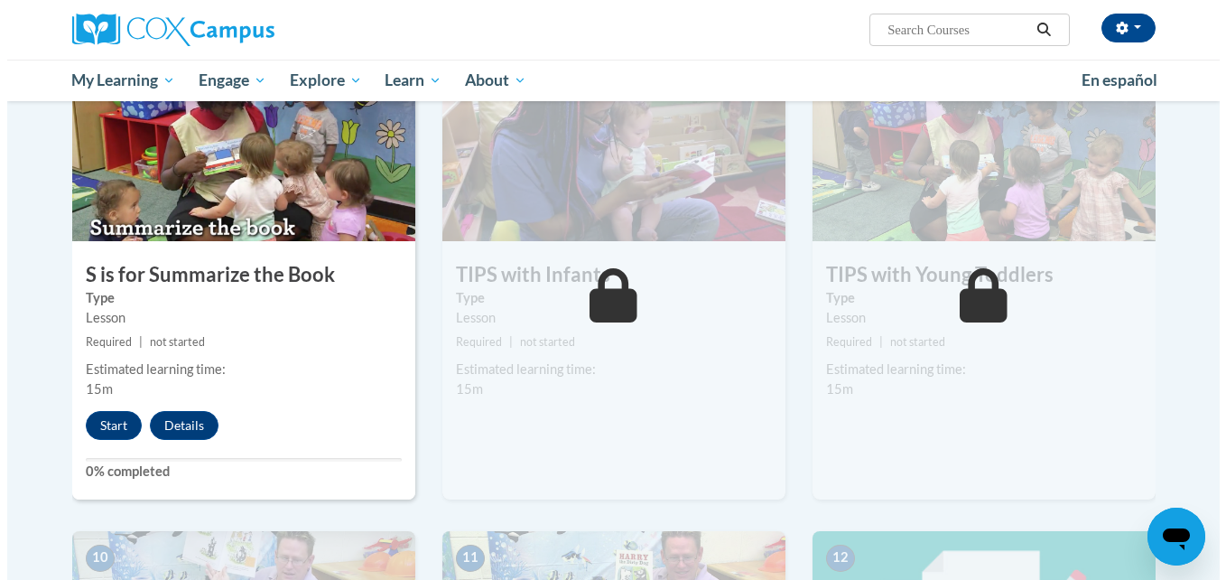
scroll to position [1376, 0]
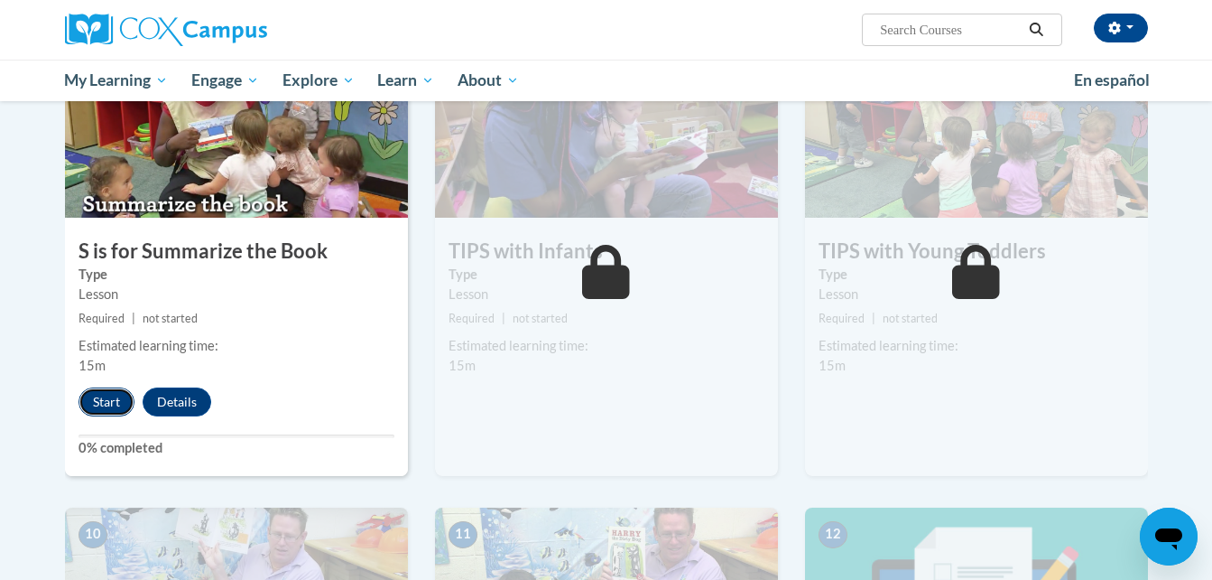
click at [97, 402] on button "Start" at bounding box center [107, 401] width 56 height 29
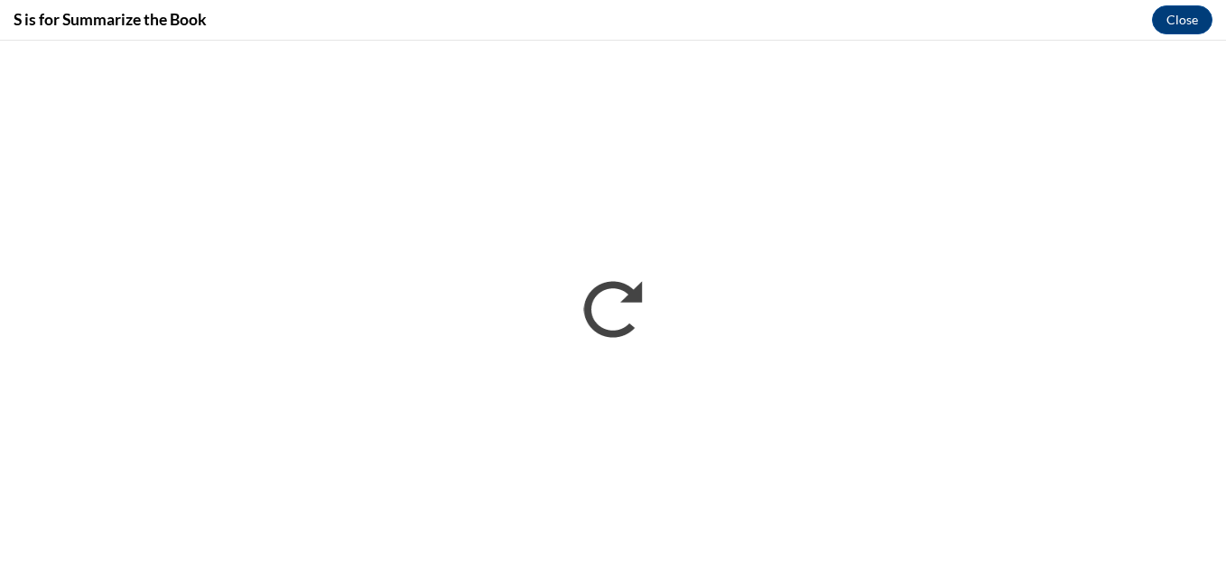
scroll to position [0, 0]
